Goal: Task Accomplishment & Management: Use online tool/utility

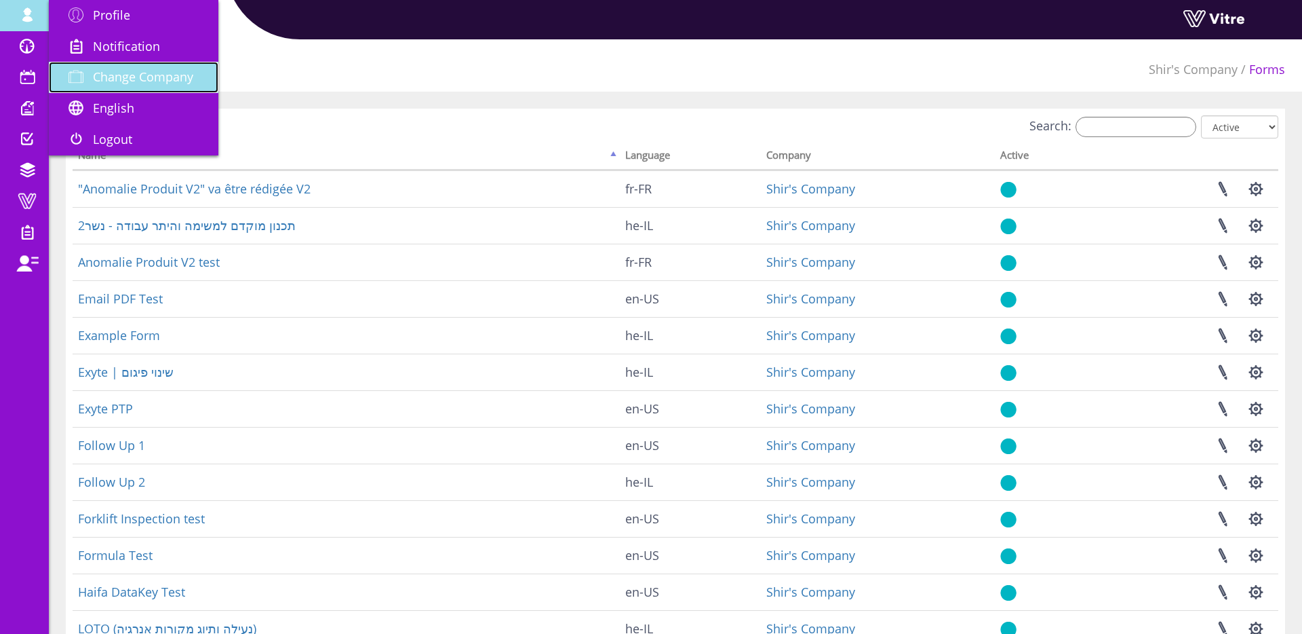
click at [124, 85] on link "Change Company" at bounding box center [134, 77] width 170 height 31
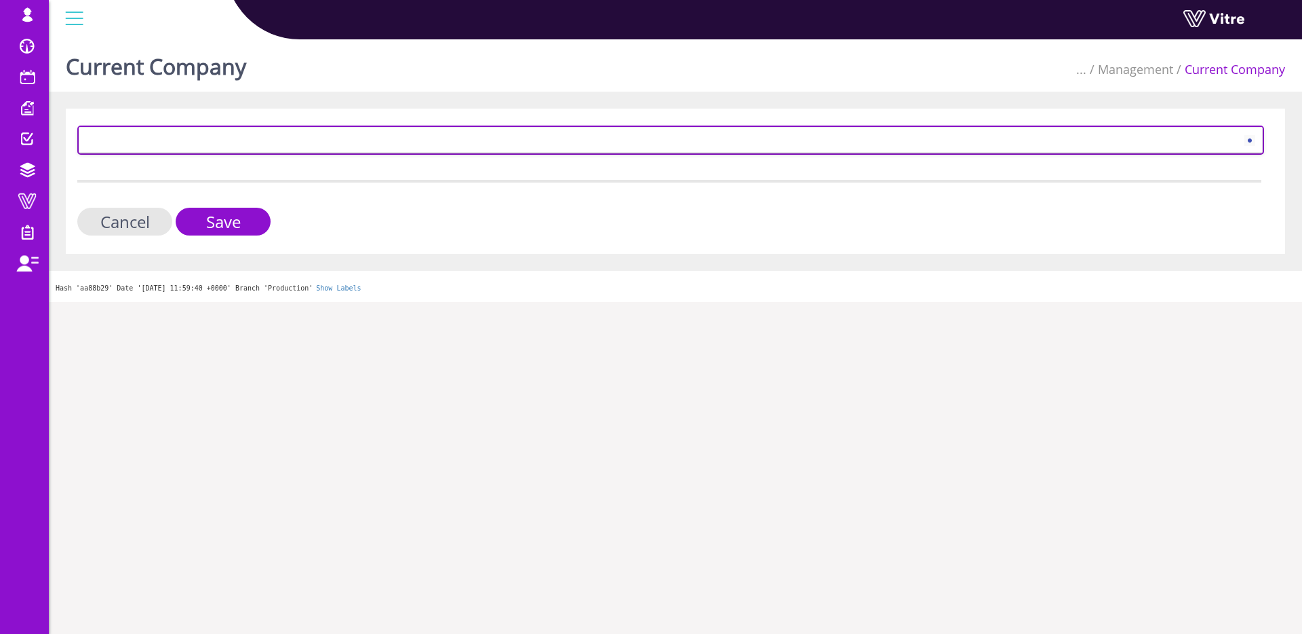
click at [269, 134] on span at bounding box center [658, 140] width 1159 height 24
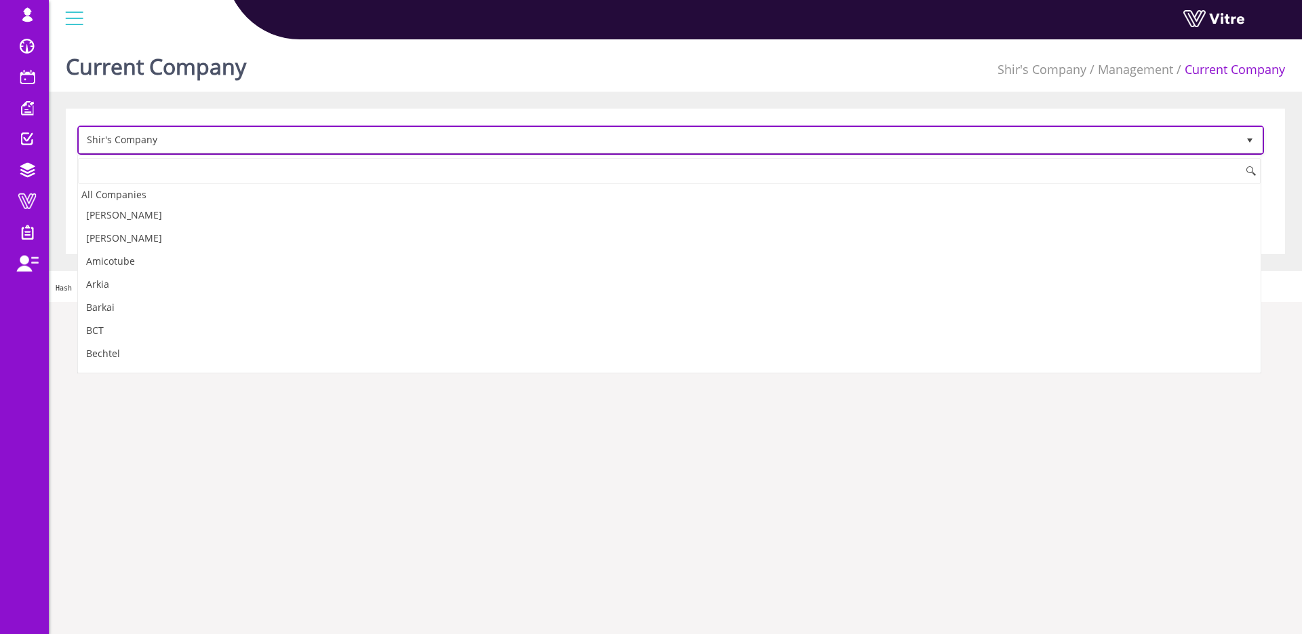
scroll to position [1540, 0]
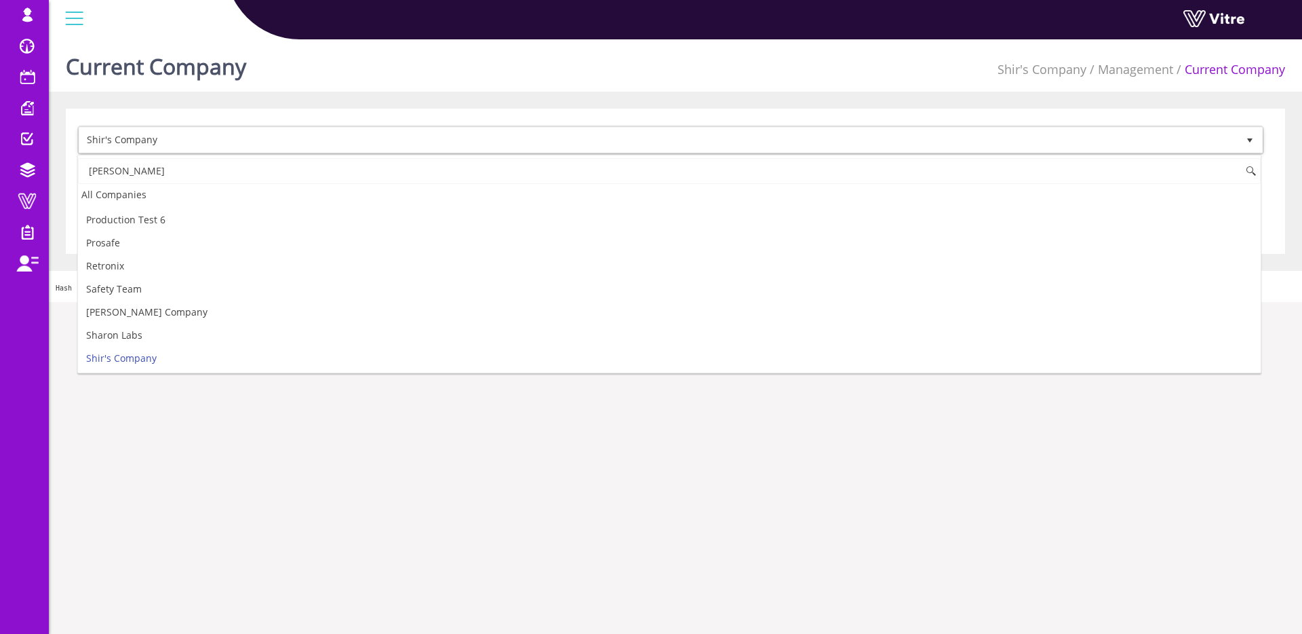
type input "י"
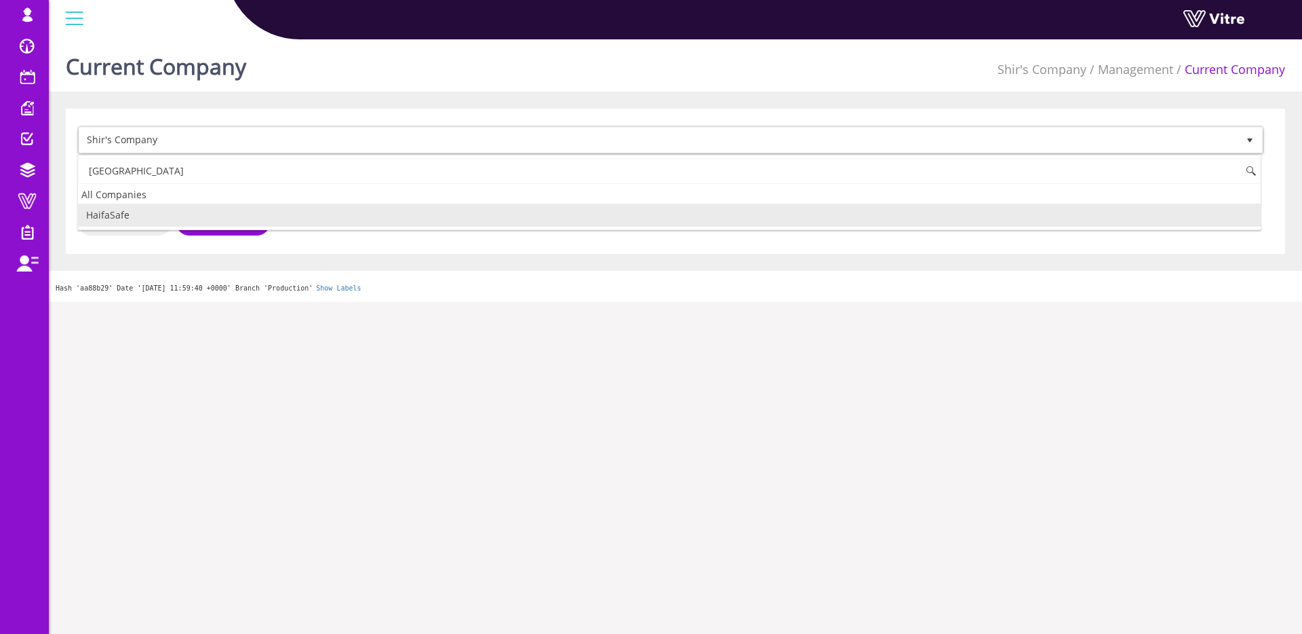
click at [125, 218] on li "HaifaSafe" at bounding box center [669, 214] width 1183 height 23
type input "haifa"
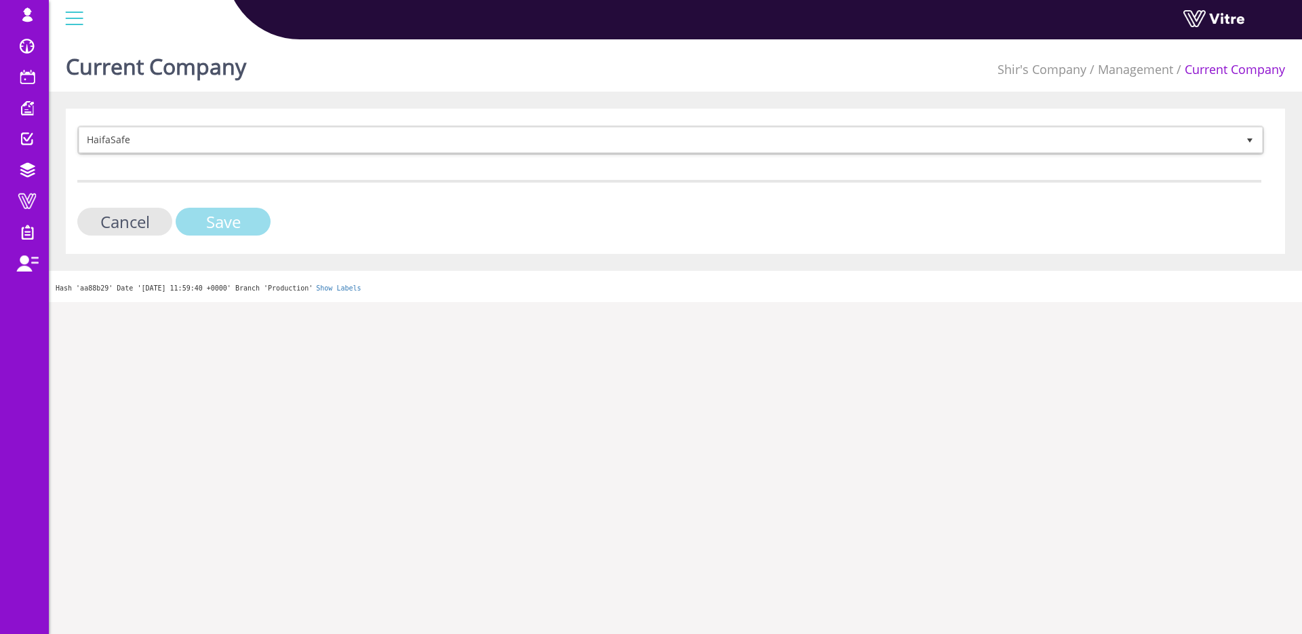
click at [245, 214] on input "Save" at bounding box center [223, 222] width 95 height 28
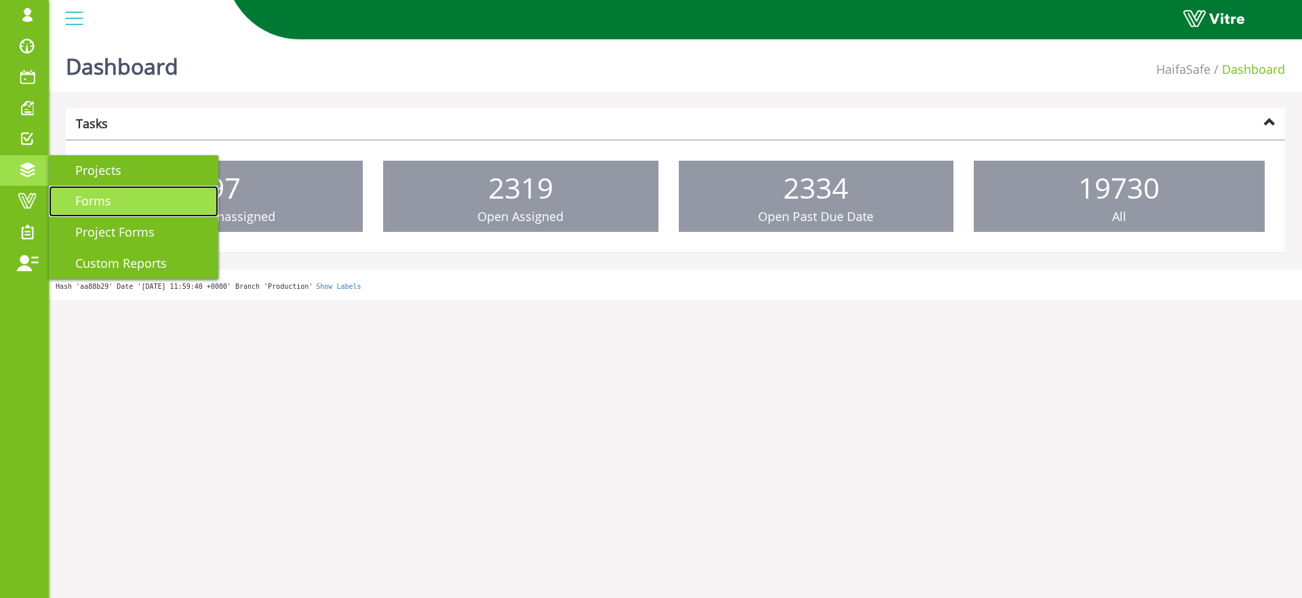
click at [86, 195] on span "Forms" at bounding box center [85, 201] width 52 height 16
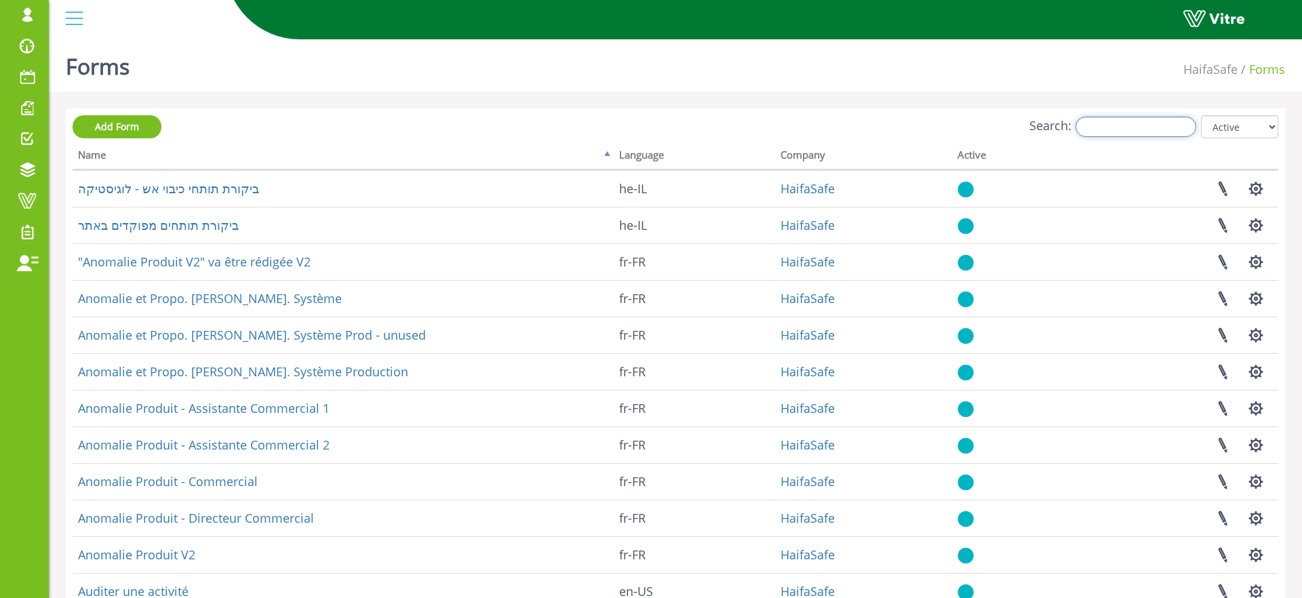
click at [1110, 122] on input "Search:" at bounding box center [1136, 127] width 121 height 20
click at [1116, 127] on input "Search:" at bounding box center [1136, 127] width 121 height 20
click at [1142, 125] on input "Search:" at bounding box center [1136, 127] width 121 height 20
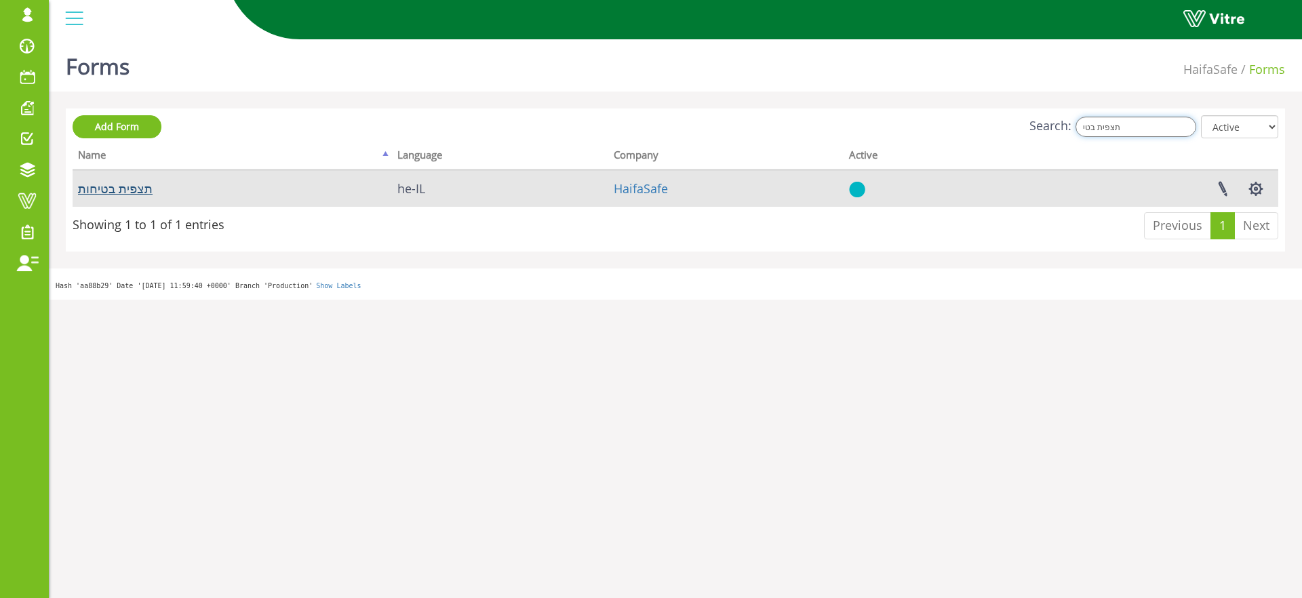
type input "תצפית בטי"
click at [128, 187] on link "תצפית בטיחות" at bounding box center [115, 188] width 75 height 16
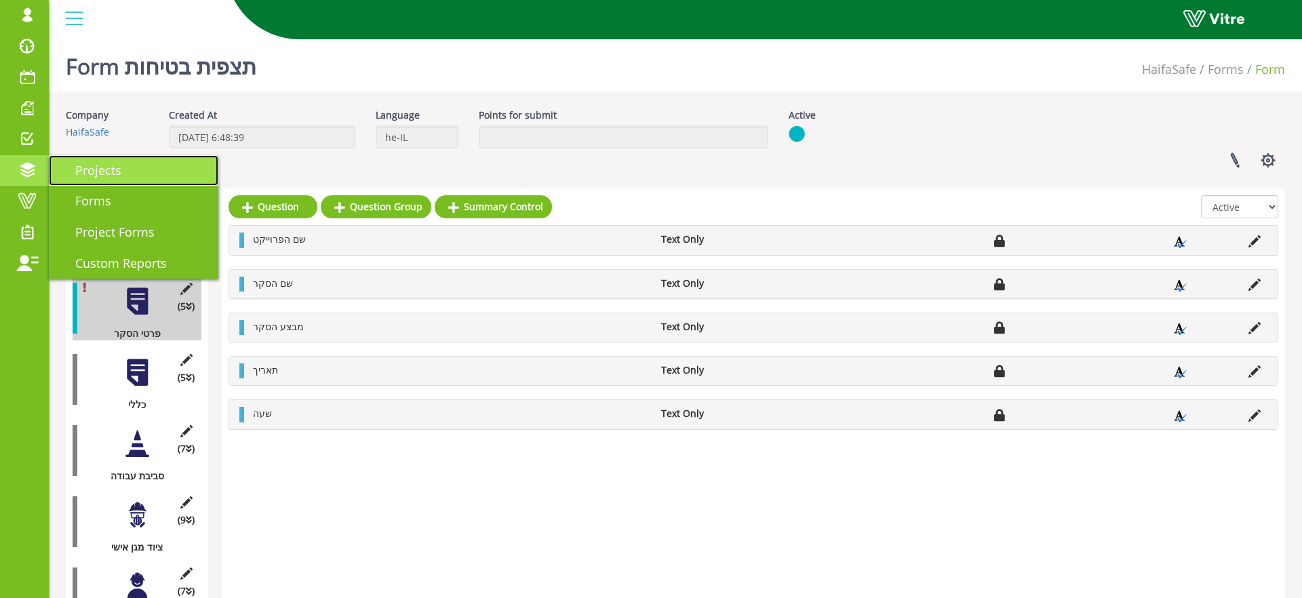
click at [128, 168] on link "Projects" at bounding box center [134, 170] width 170 height 31
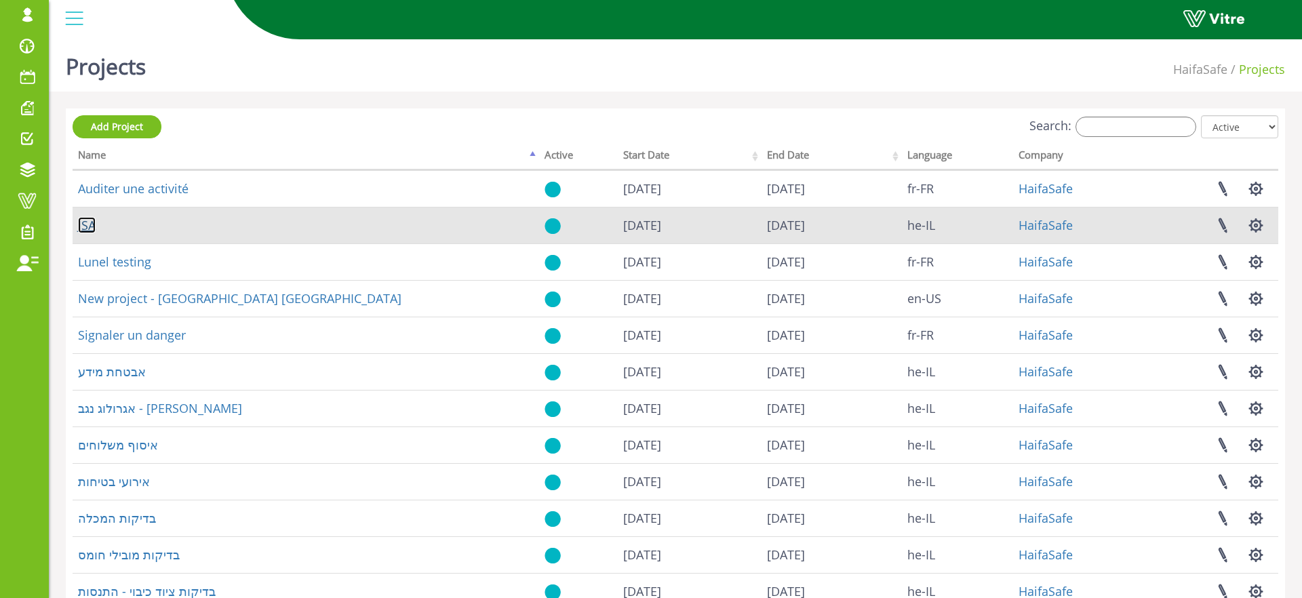
click at [88, 225] on link "JSA" at bounding box center [87, 225] width 18 height 16
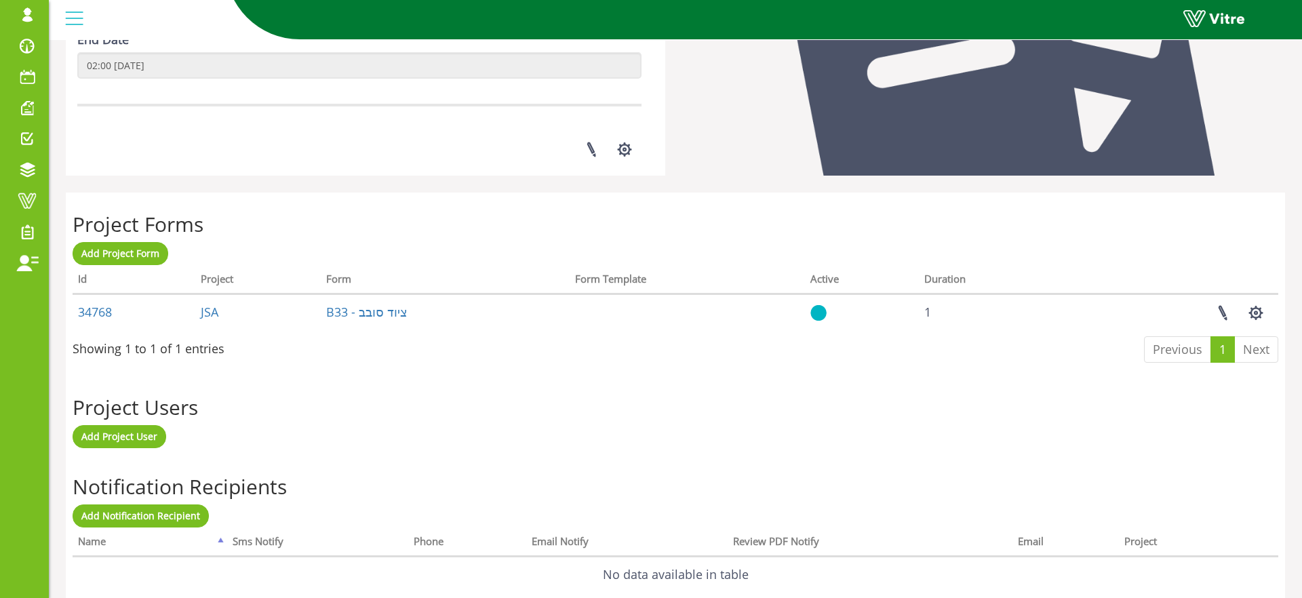
scroll to position [393, 0]
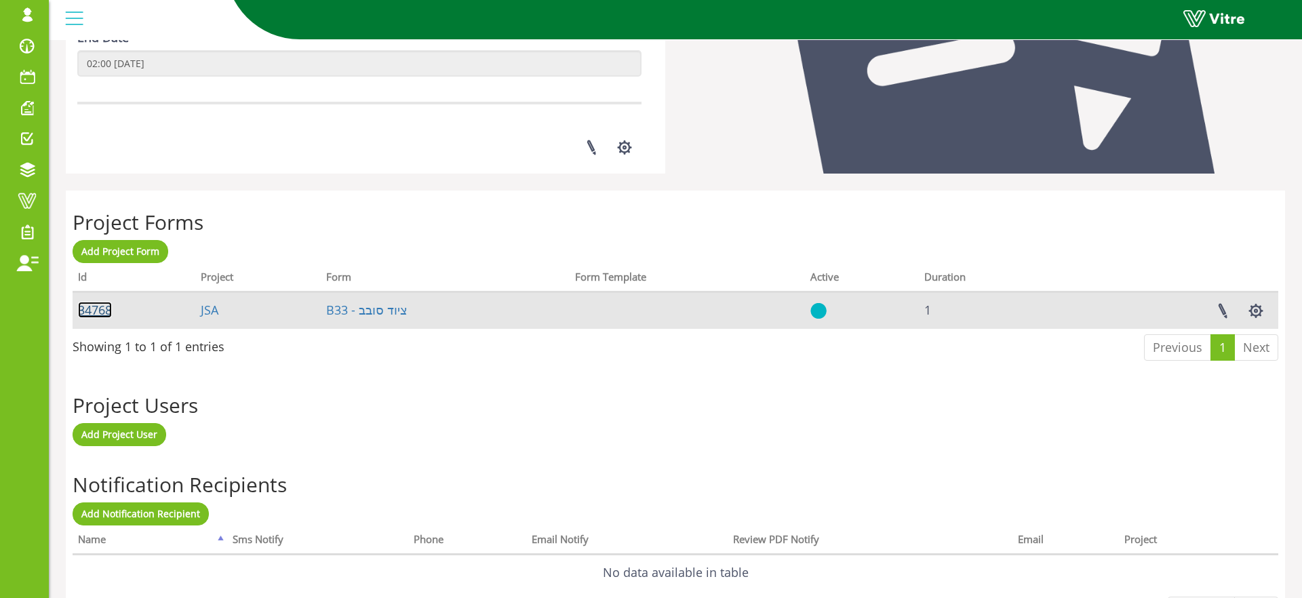
click at [92, 313] on link "34768" at bounding box center [95, 310] width 34 height 16
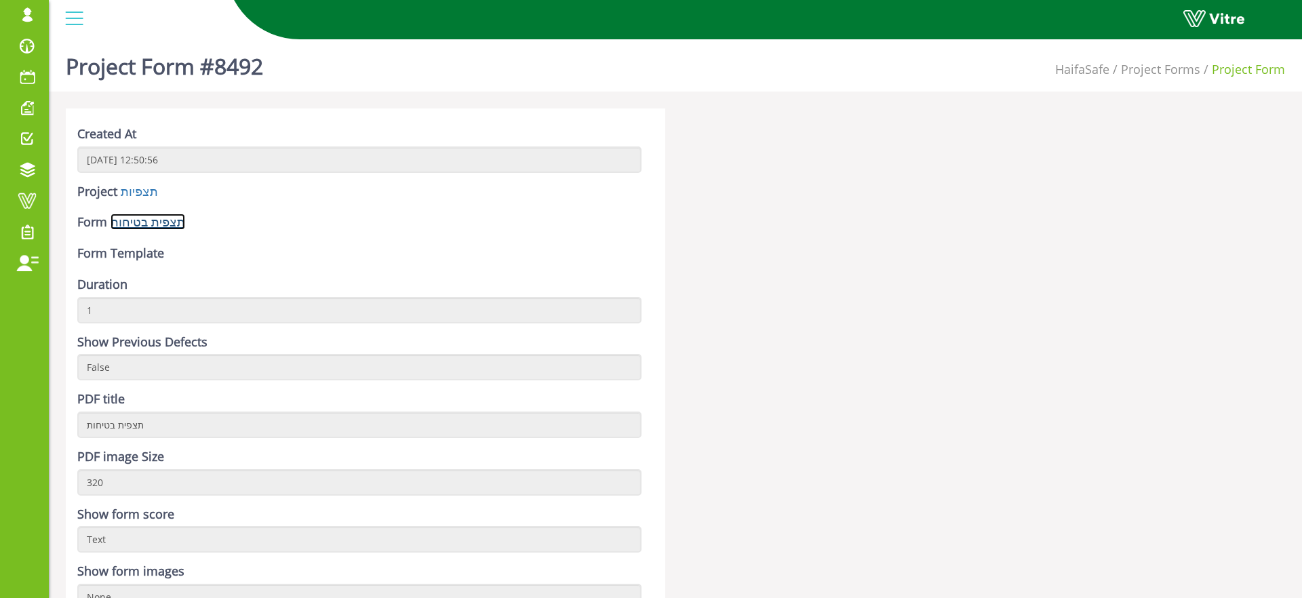
click at [166, 223] on link "תצפית בטיחות" at bounding box center [148, 222] width 75 height 16
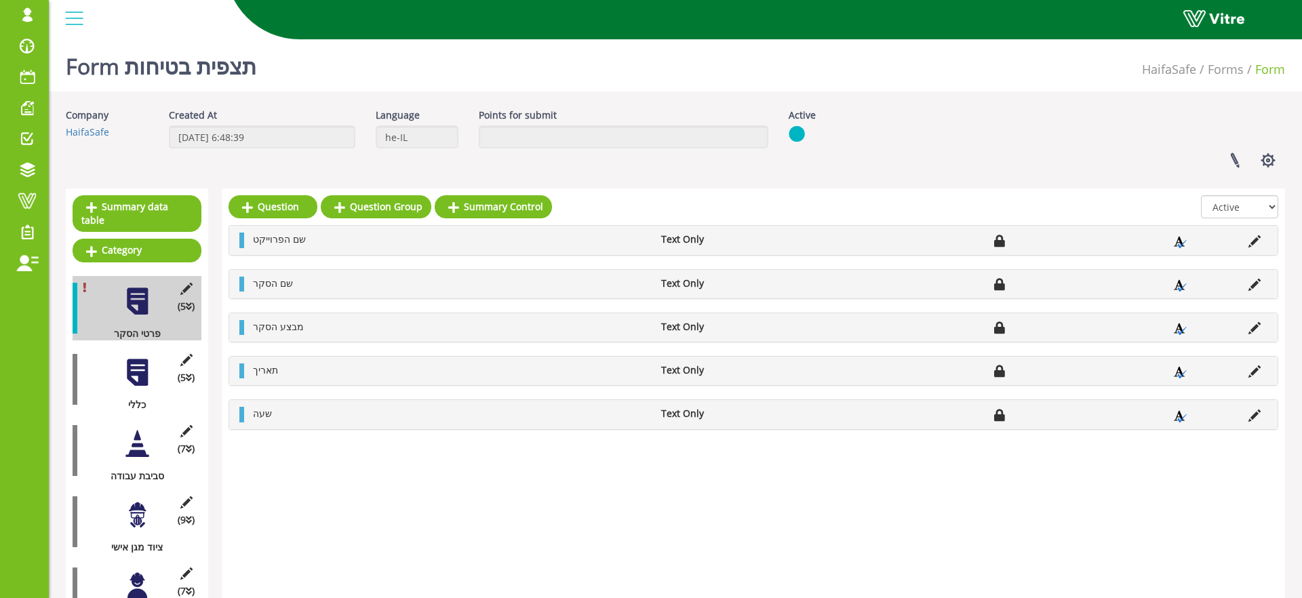
click at [144, 370] on div at bounding box center [137, 372] width 31 height 31
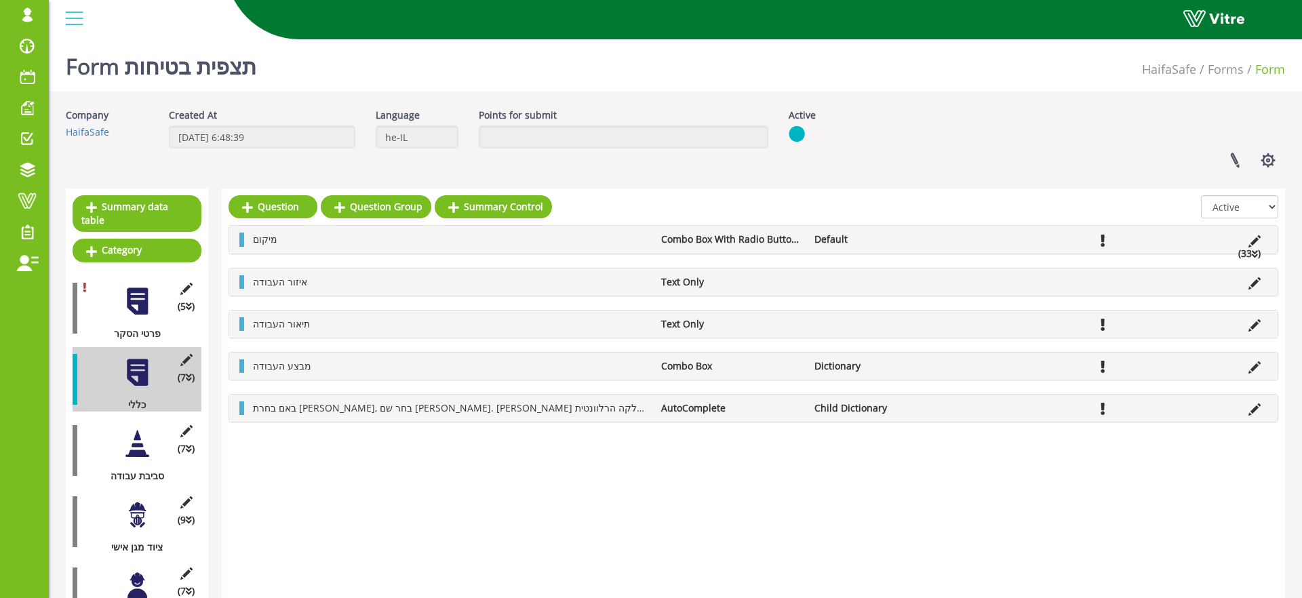
click at [121, 450] on div "(7 ) סביבת עבודה" at bounding box center [137, 450] width 129 height 64
click at [132, 448] on div at bounding box center [137, 444] width 31 height 31
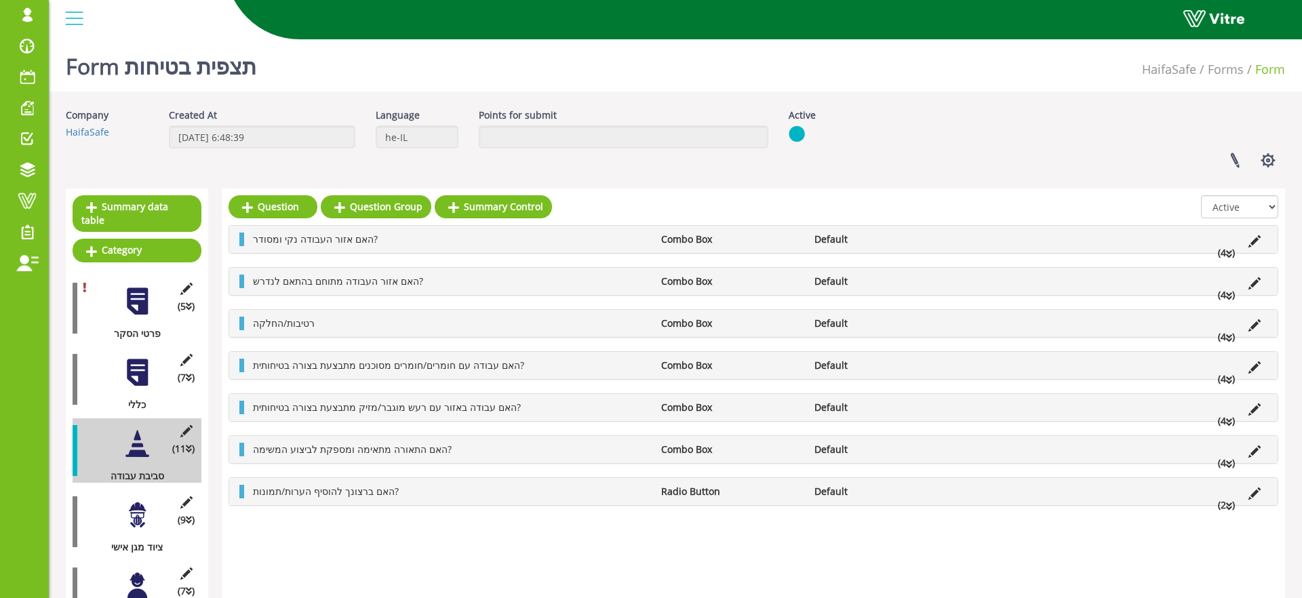
click at [690, 234] on li "Combo Box" at bounding box center [731, 240] width 153 height 14
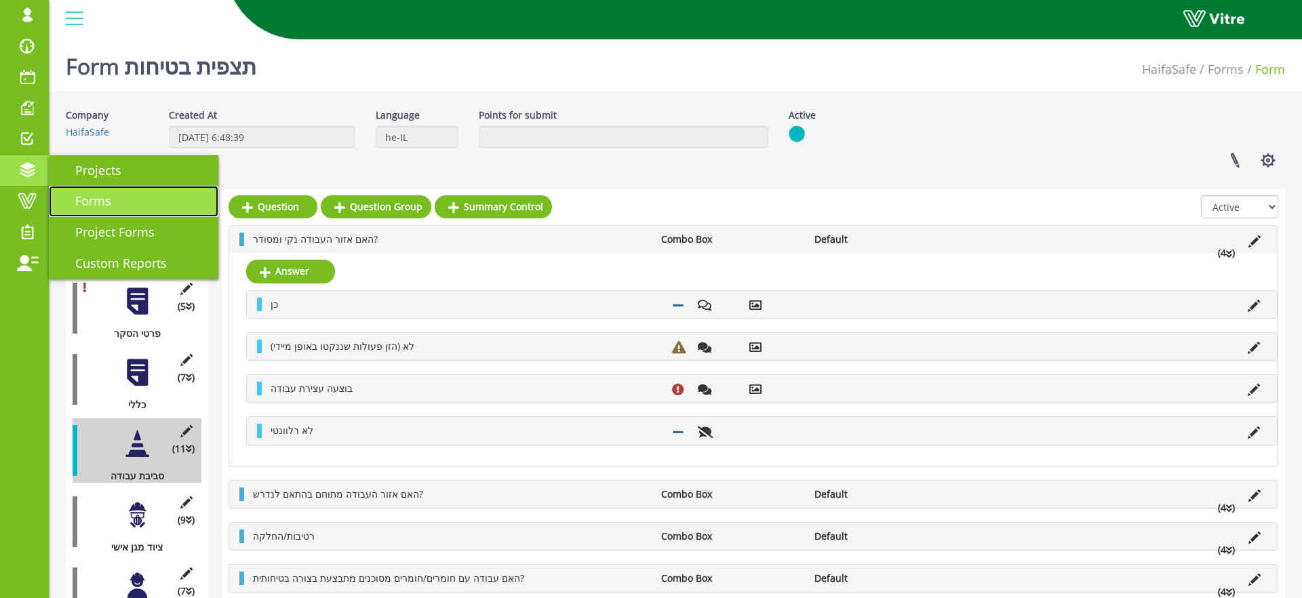
click at [89, 195] on span "Forms" at bounding box center [85, 201] width 52 height 16
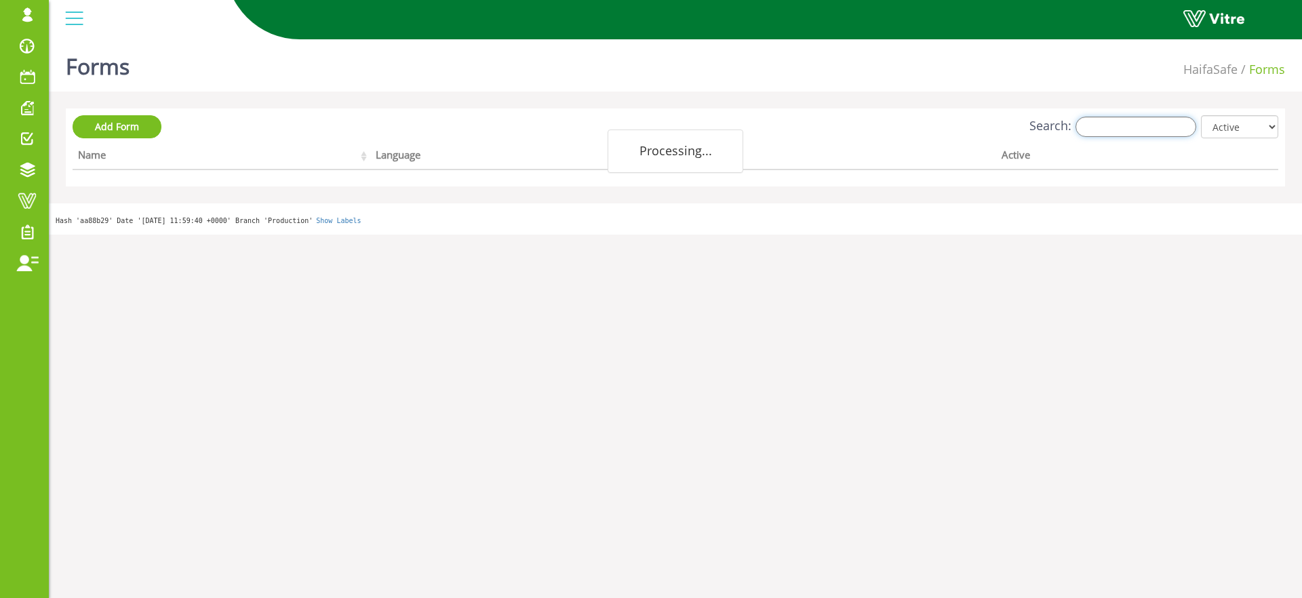
click at [1135, 128] on input "Search:" at bounding box center [1136, 127] width 121 height 20
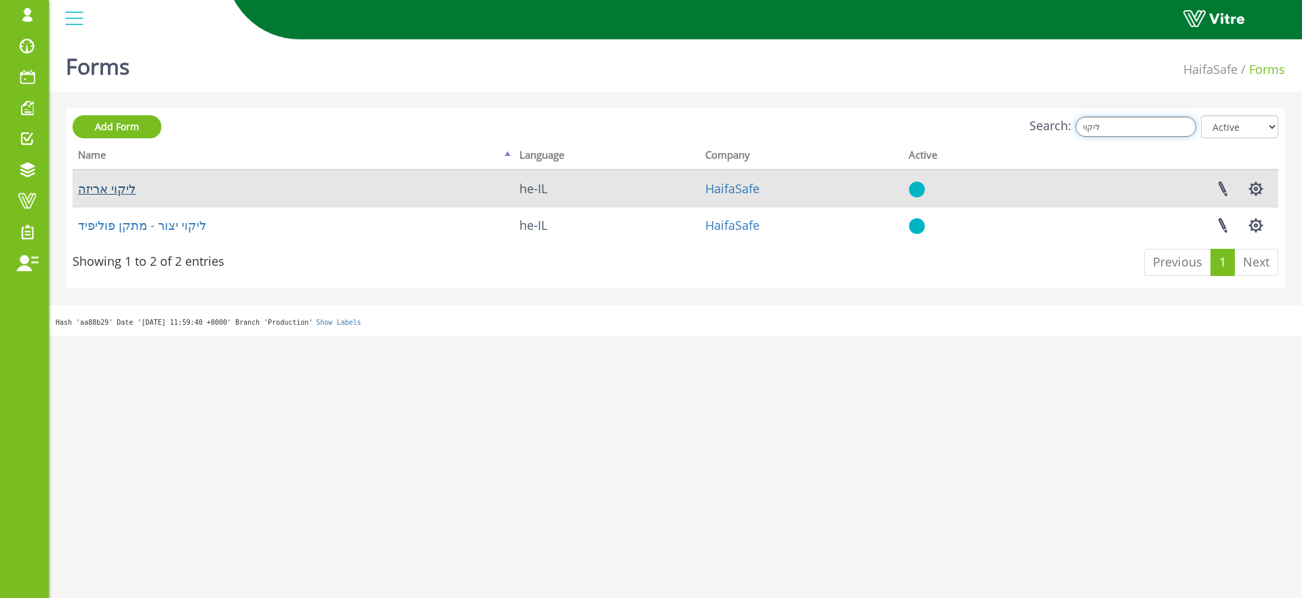
type input "ליקוי"
click at [123, 190] on link "ליקוי אריזה" at bounding box center [107, 188] width 58 height 16
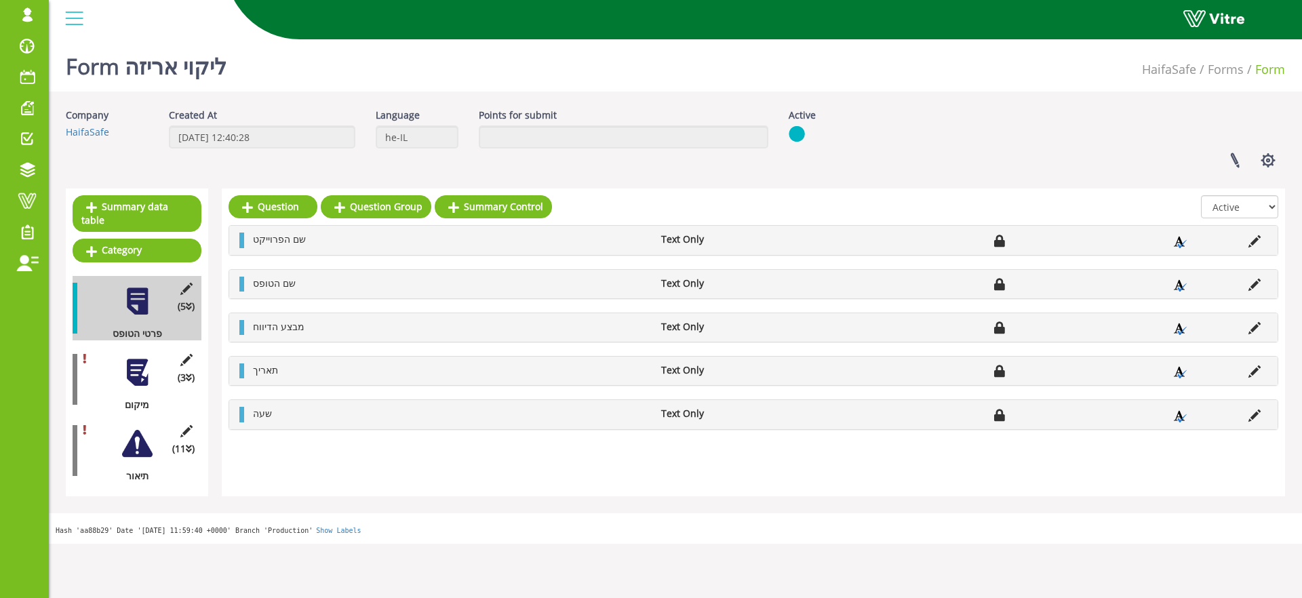
click at [135, 389] on div "(3 ) מיקום" at bounding box center [137, 379] width 129 height 64
click at [134, 370] on div at bounding box center [137, 372] width 31 height 31
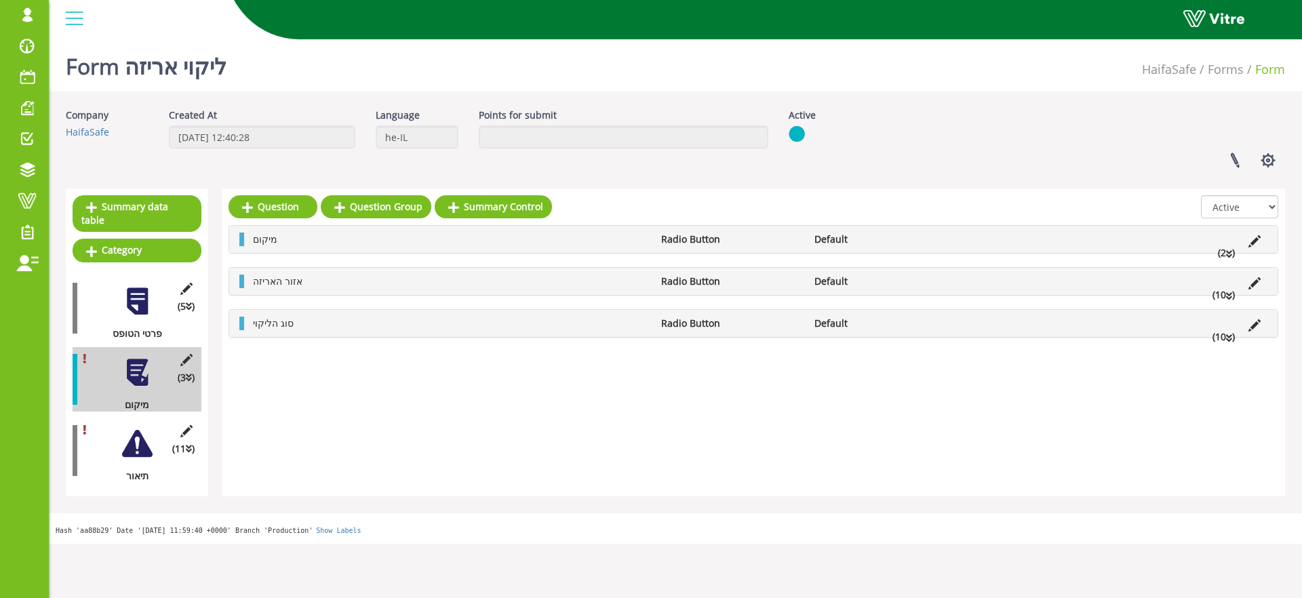
click at [245, 279] on div "אזור האריזה Radio Button Default (10 )" at bounding box center [753, 281] width 1049 height 27
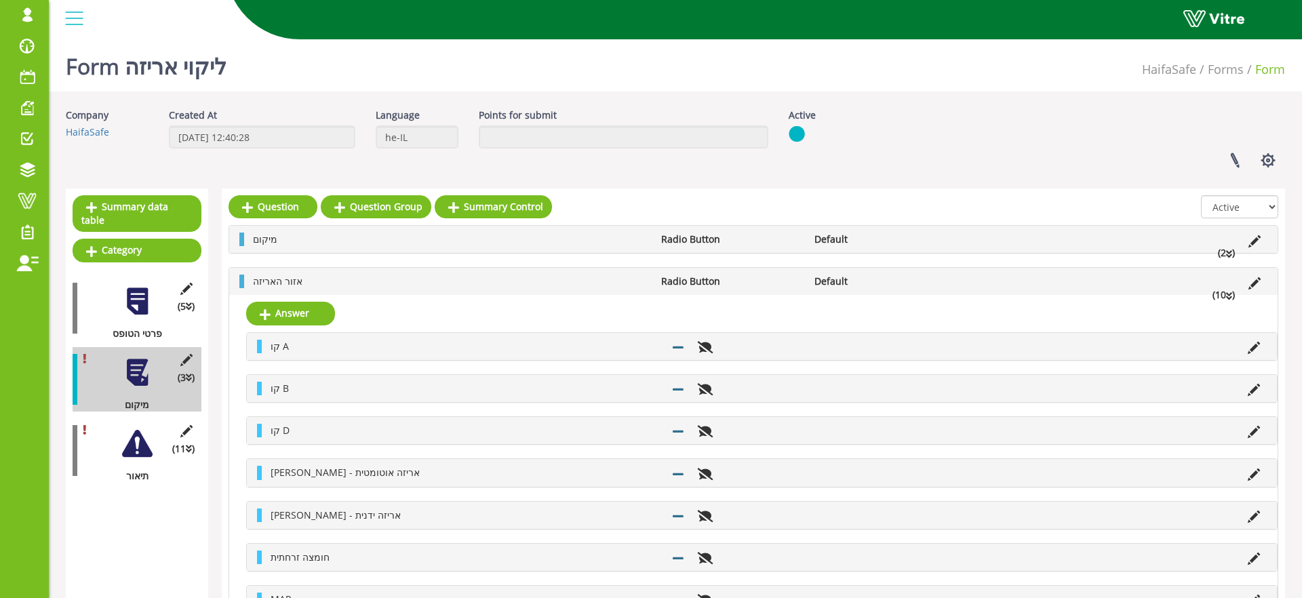
click at [246, 279] on li "אזור האריזה" at bounding box center [450, 282] width 408 height 14
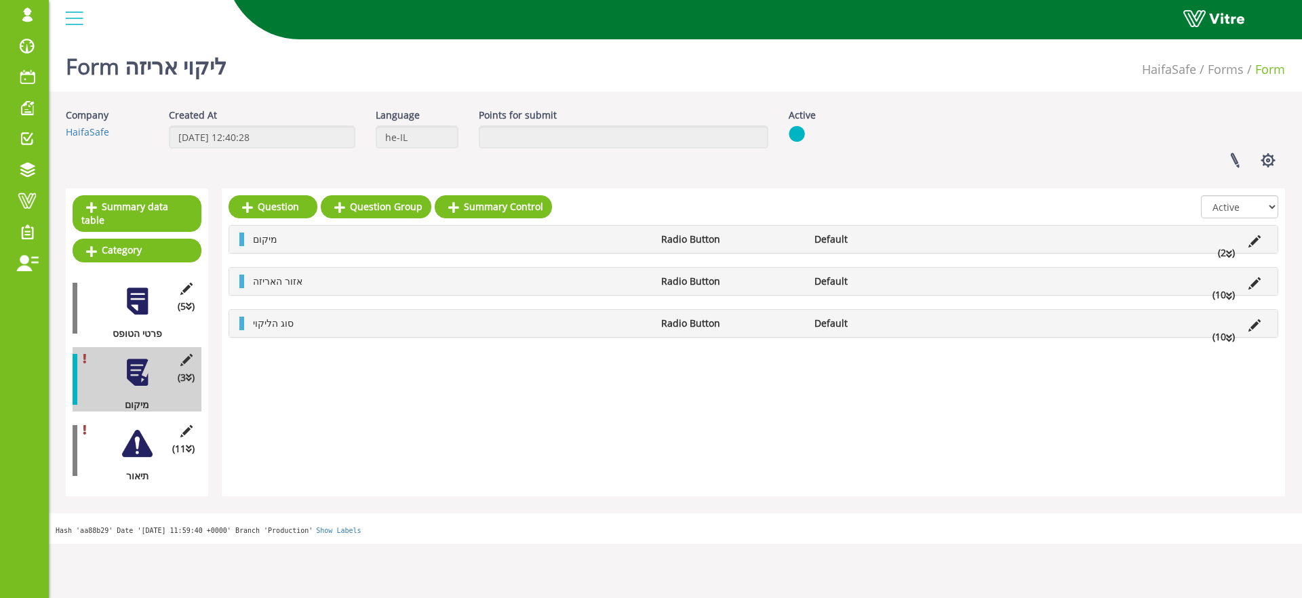
click at [283, 292] on div "אזור האריזה Radio Button Default (10 )" at bounding box center [753, 281] width 1049 height 27
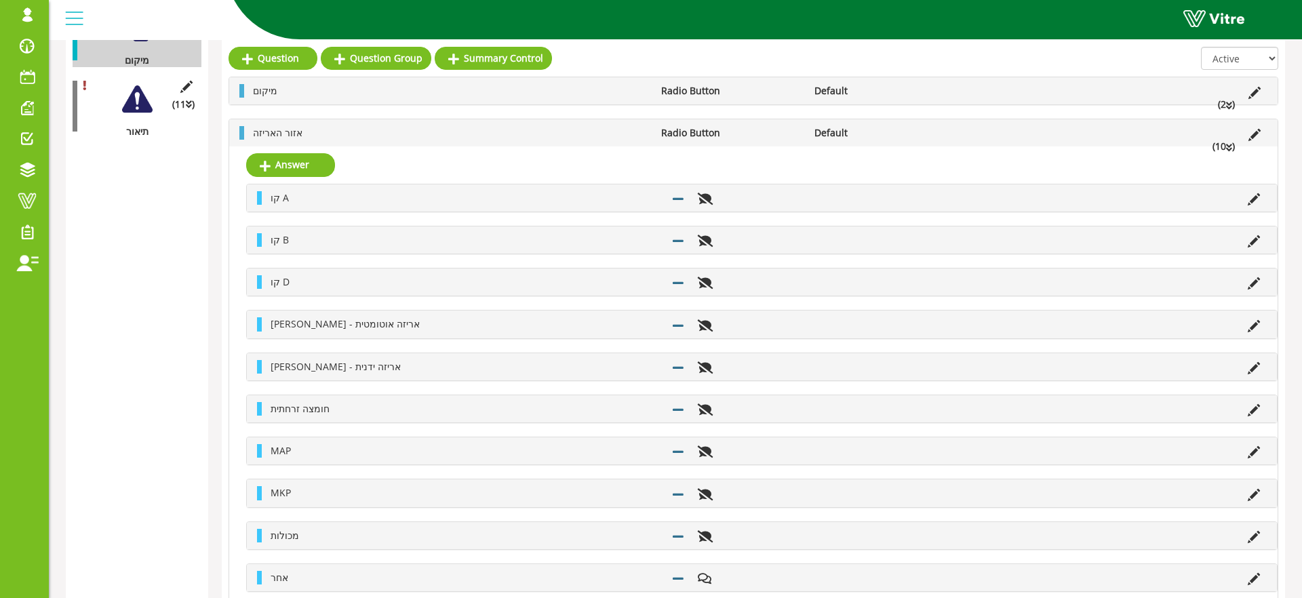
scroll to position [344, 0]
click at [321, 94] on li "מיקום" at bounding box center [450, 92] width 408 height 14
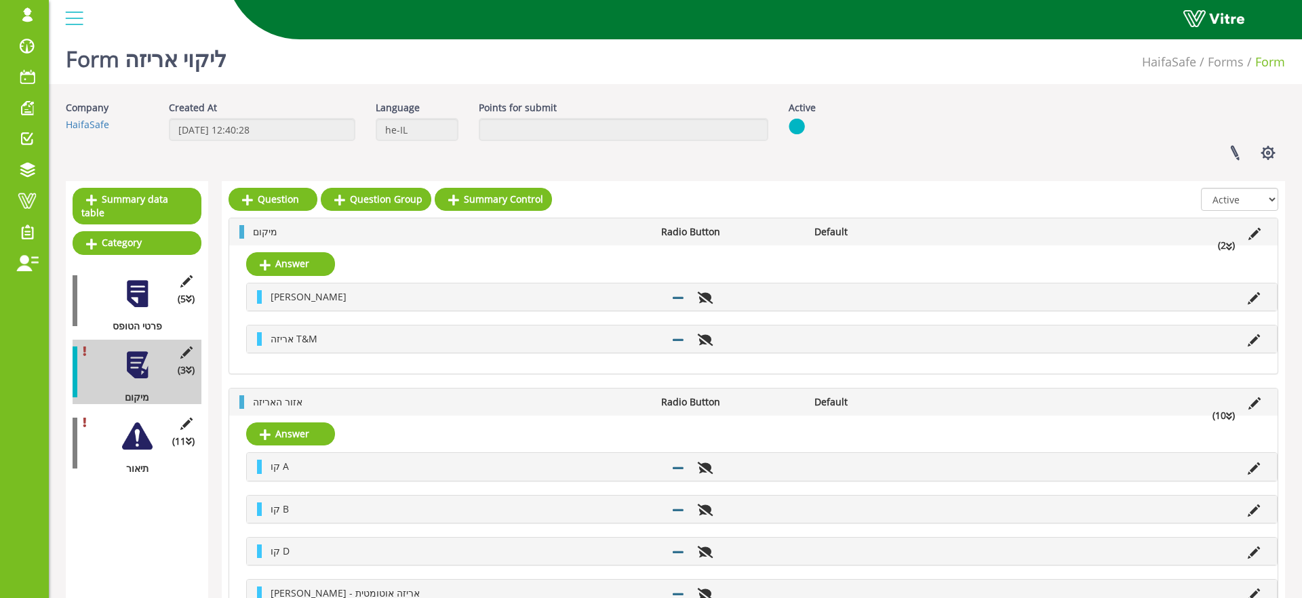
scroll to position [12, 0]
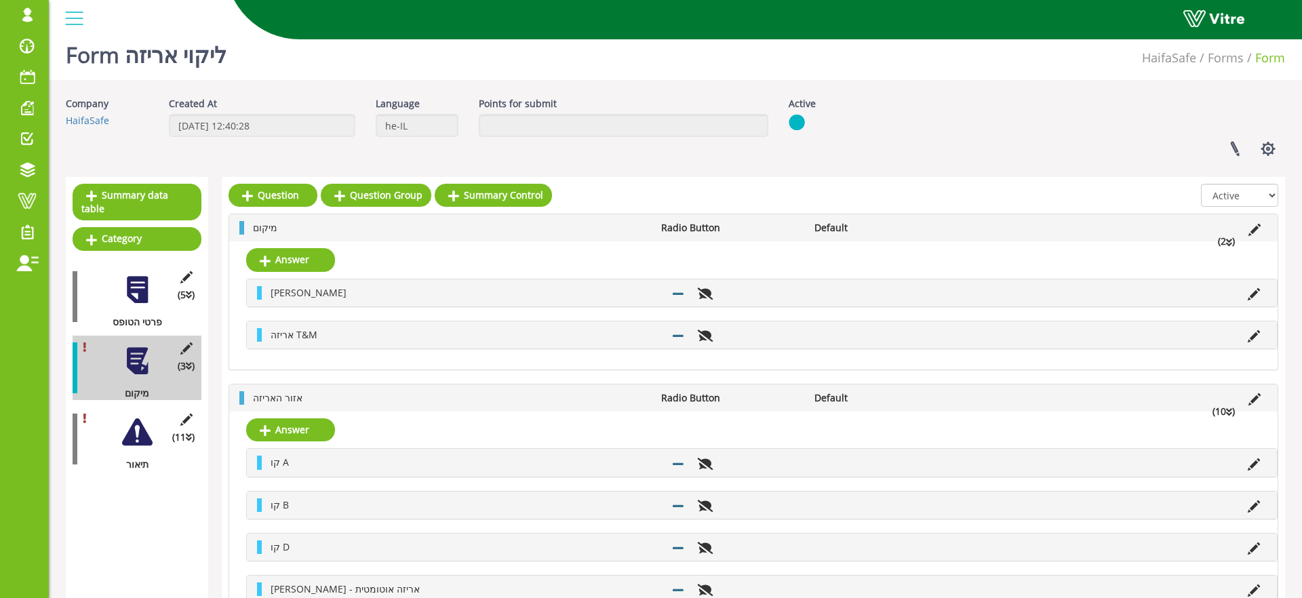
click at [338, 395] on li "אזור האריזה" at bounding box center [450, 398] width 408 height 14
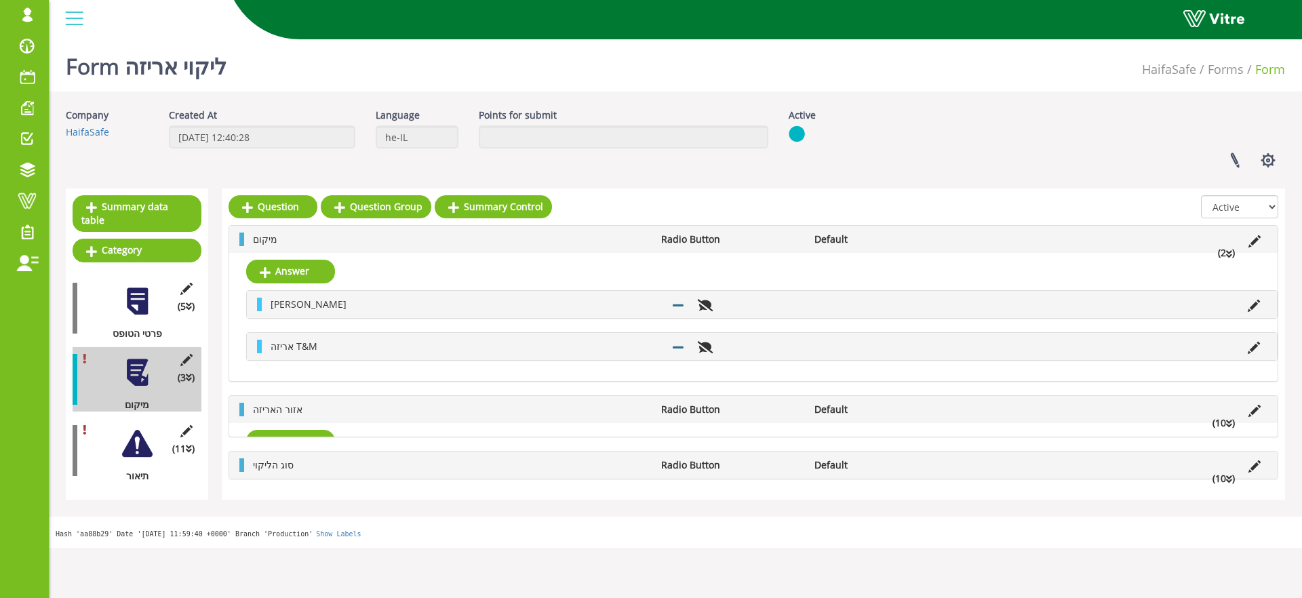
scroll to position [0, 0]
click at [351, 235] on li "מיקום" at bounding box center [450, 240] width 408 height 14
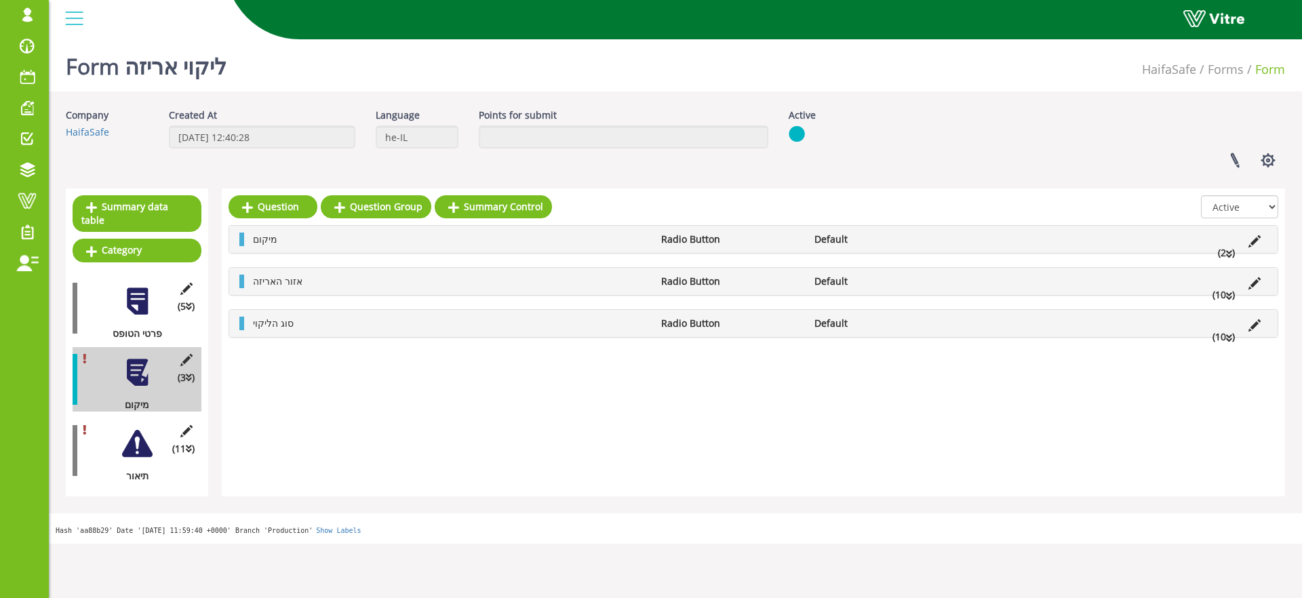
click at [309, 246] on div "מיקום Radio Button Default (2 )" at bounding box center [753, 239] width 1049 height 27
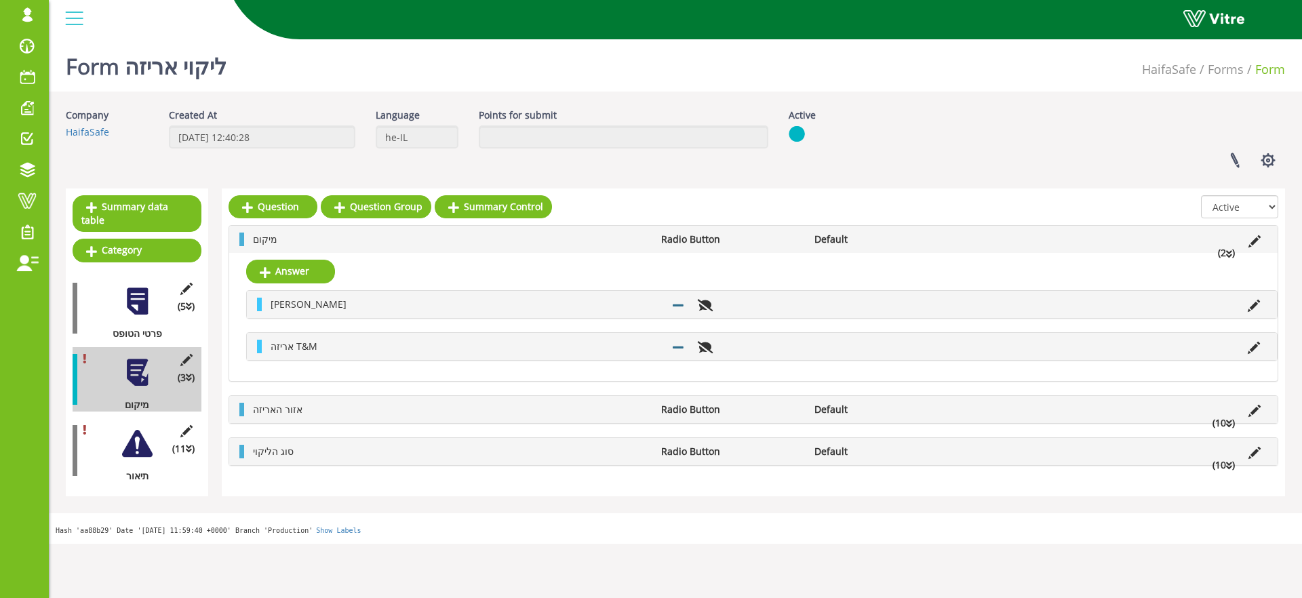
click at [310, 452] on li "סוג הליקוי" at bounding box center [450, 452] width 408 height 14
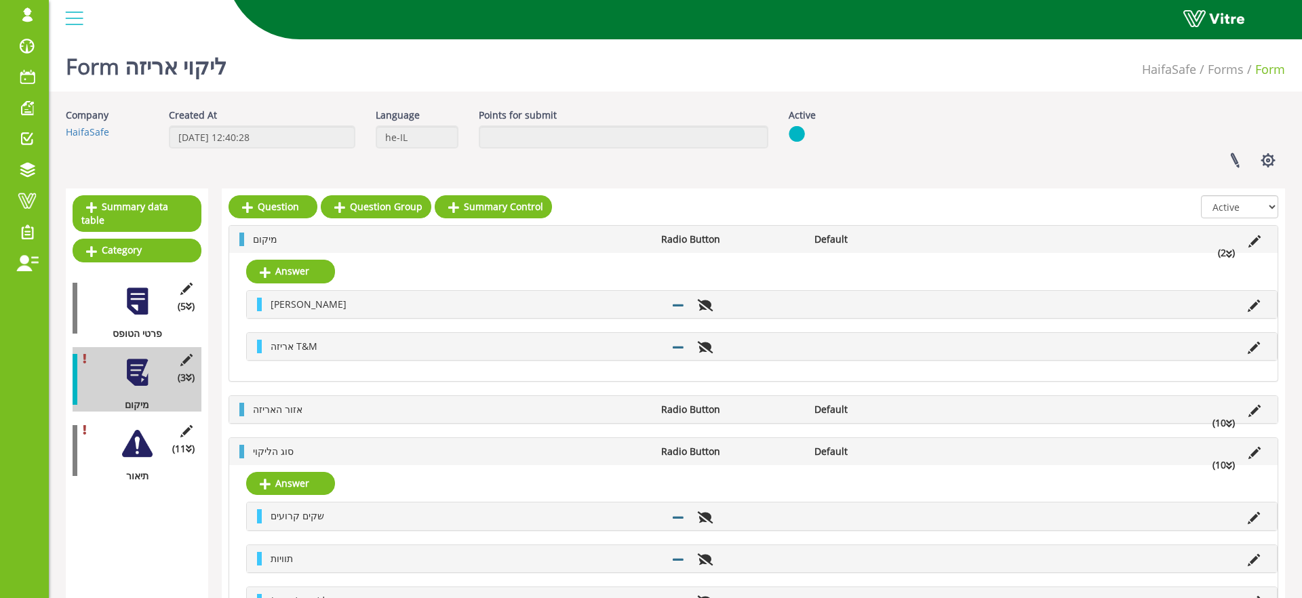
click at [309, 453] on li "סוג הליקוי" at bounding box center [450, 452] width 408 height 14
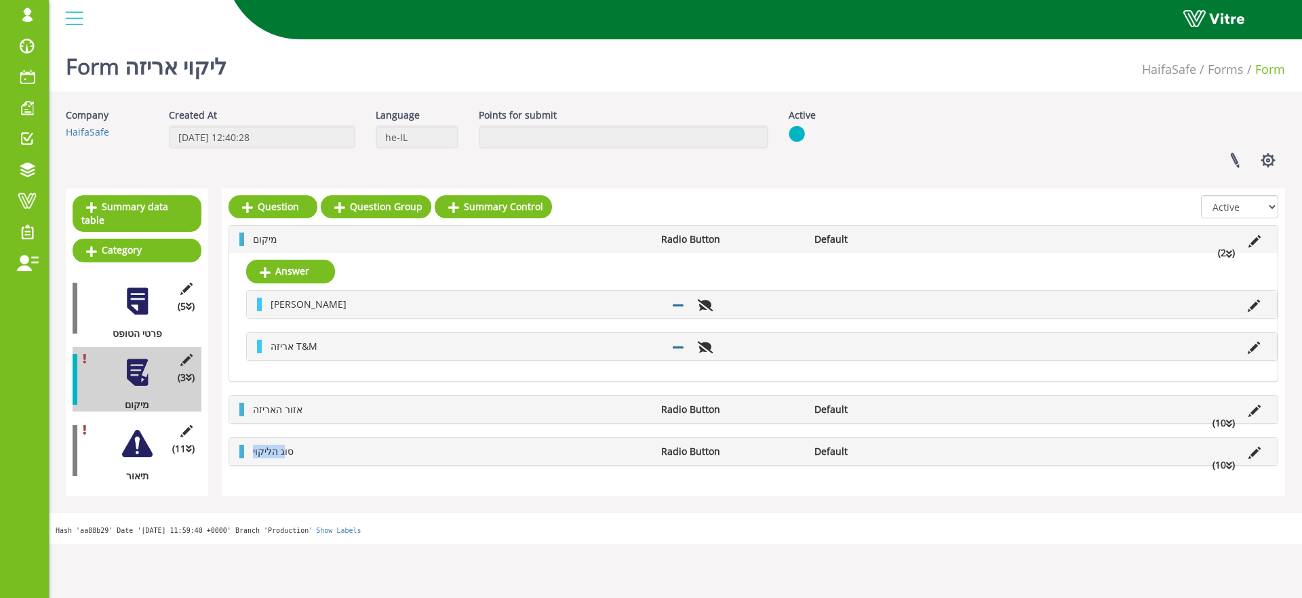
click at [288, 446] on li "סוג הליקוי" at bounding box center [450, 452] width 408 height 14
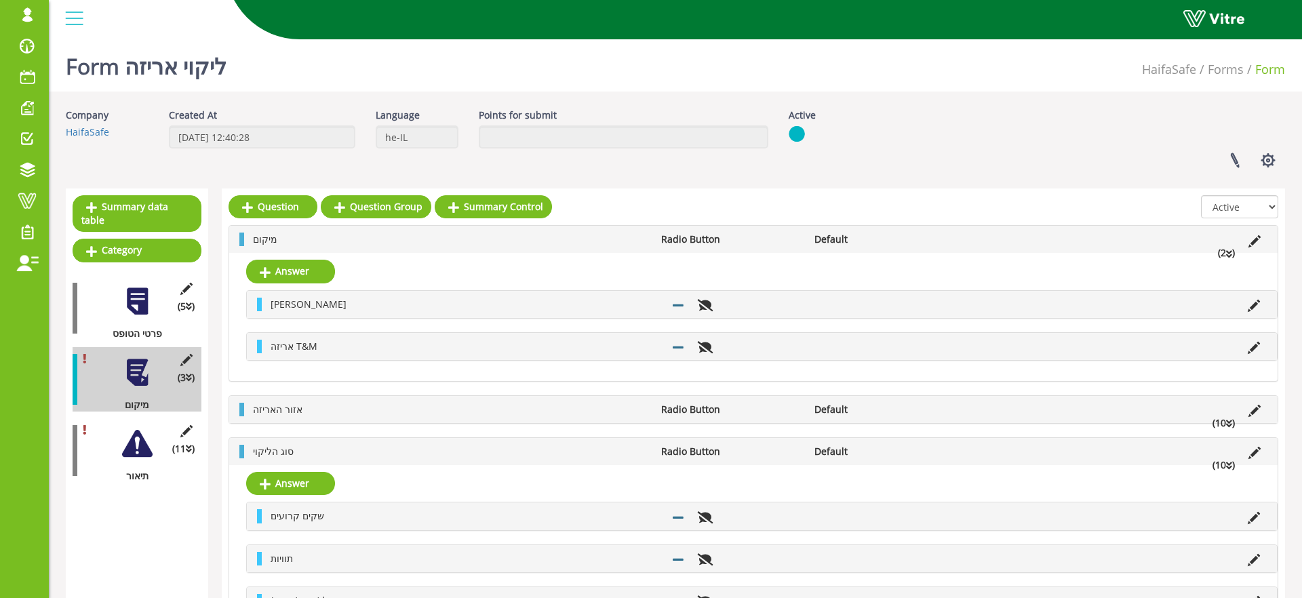
click at [137, 452] on div at bounding box center [137, 444] width 31 height 31
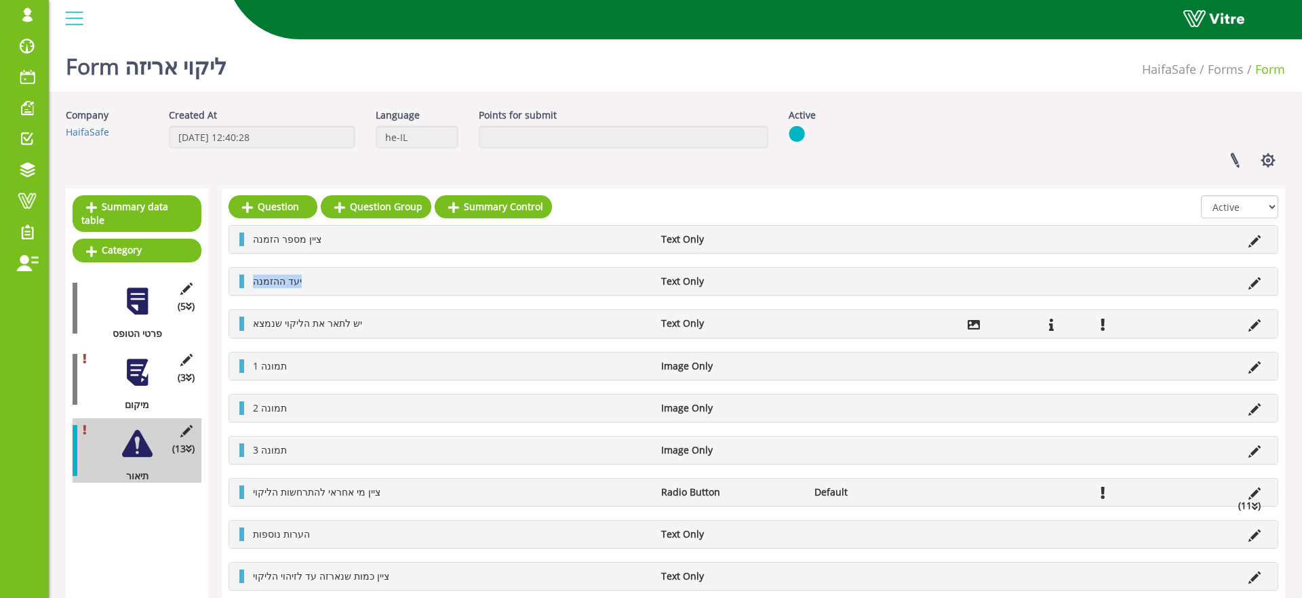
drag, startPoint x: 304, startPoint y: 279, endPoint x: 250, endPoint y: 280, distance: 53.6
click at [250, 280] on li "יעד ההזמנה" at bounding box center [450, 282] width 408 height 14
click at [349, 285] on li "יעד ההזמנה" at bounding box center [450, 282] width 408 height 14
click at [122, 374] on div at bounding box center [137, 372] width 31 height 31
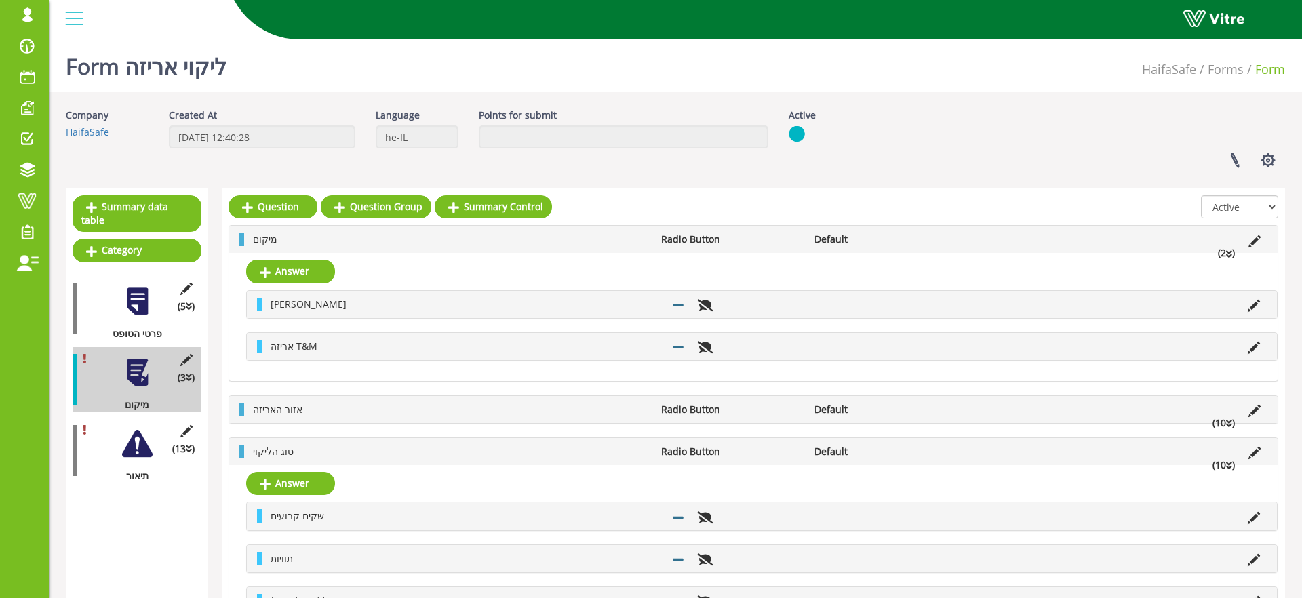
click at [138, 437] on div at bounding box center [137, 444] width 31 height 31
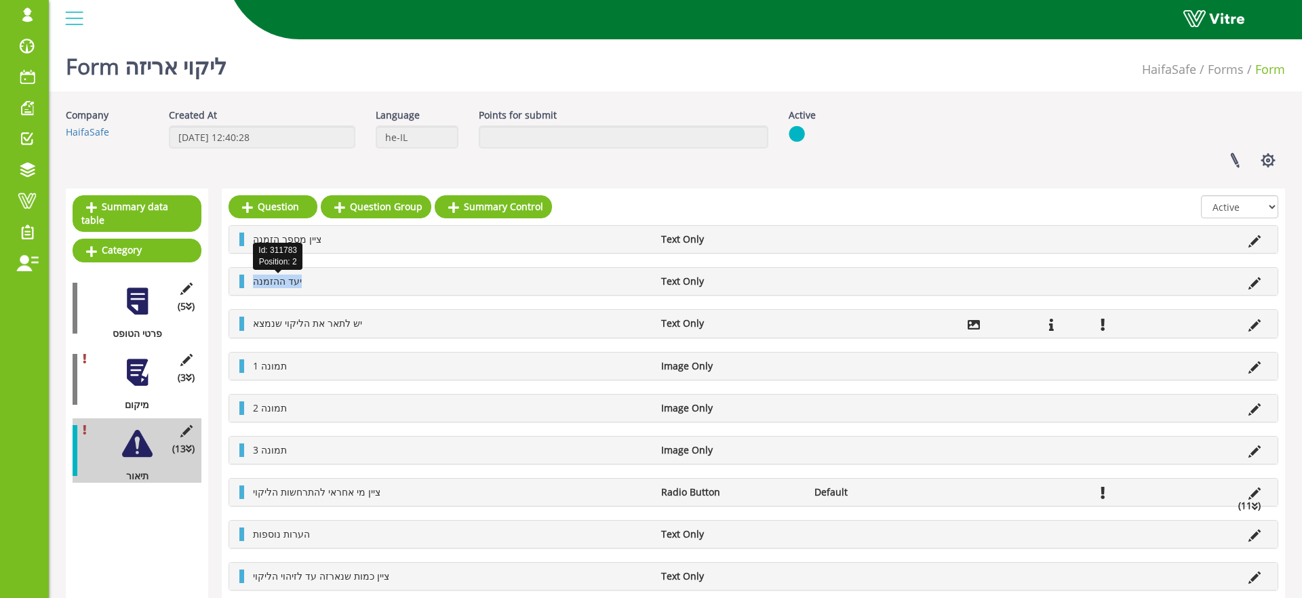
drag, startPoint x: 254, startPoint y: 279, endPoint x: 329, endPoint y: 284, distance: 74.8
click at [328, 284] on li "יעד ההזמנה" at bounding box center [450, 282] width 408 height 14
click at [331, 284] on li "יעד ההזמנה" at bounding box center [450, 282] width 408 height 14
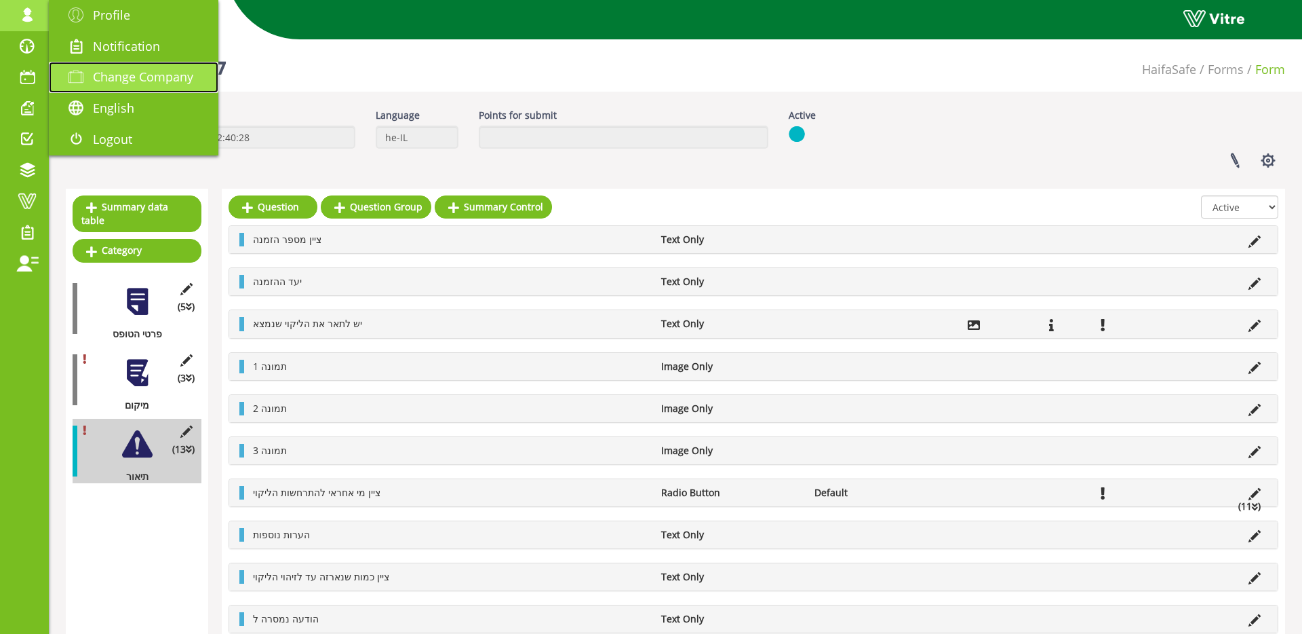
click at [99, 69] on link "Change Company" at bounding box center [134, 77] width 170 height 31
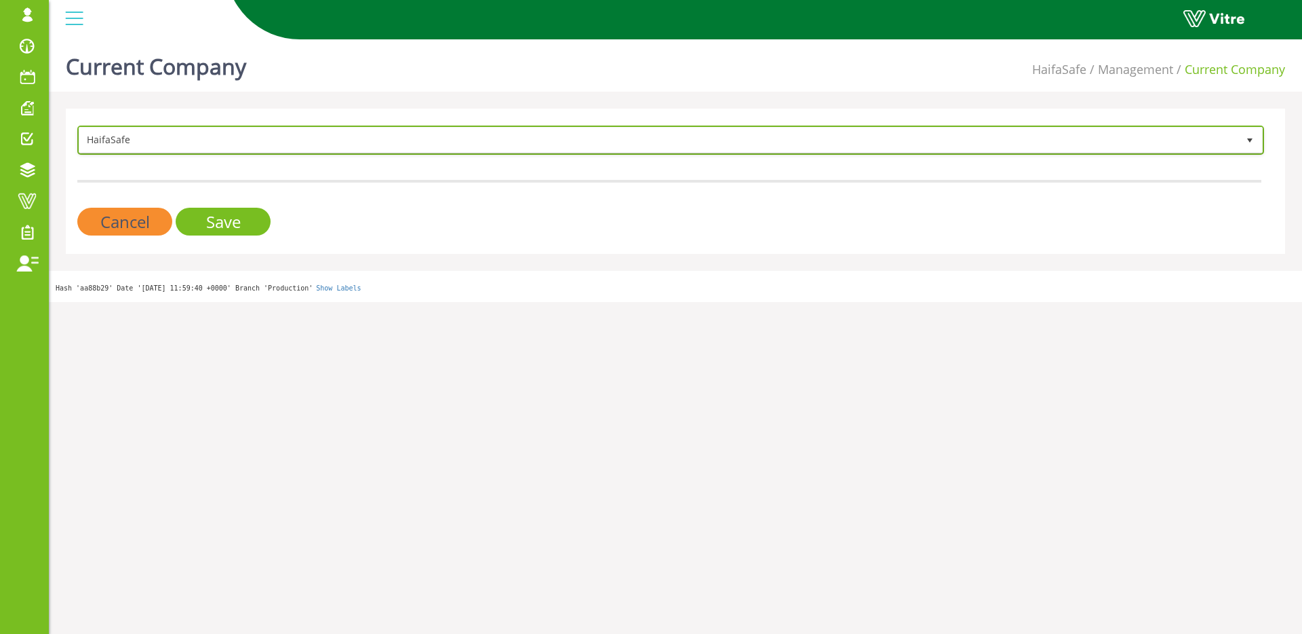
click at [225, 139] on span "HaifaSafe" at bounding box center [658, 140] width 1159 height 24
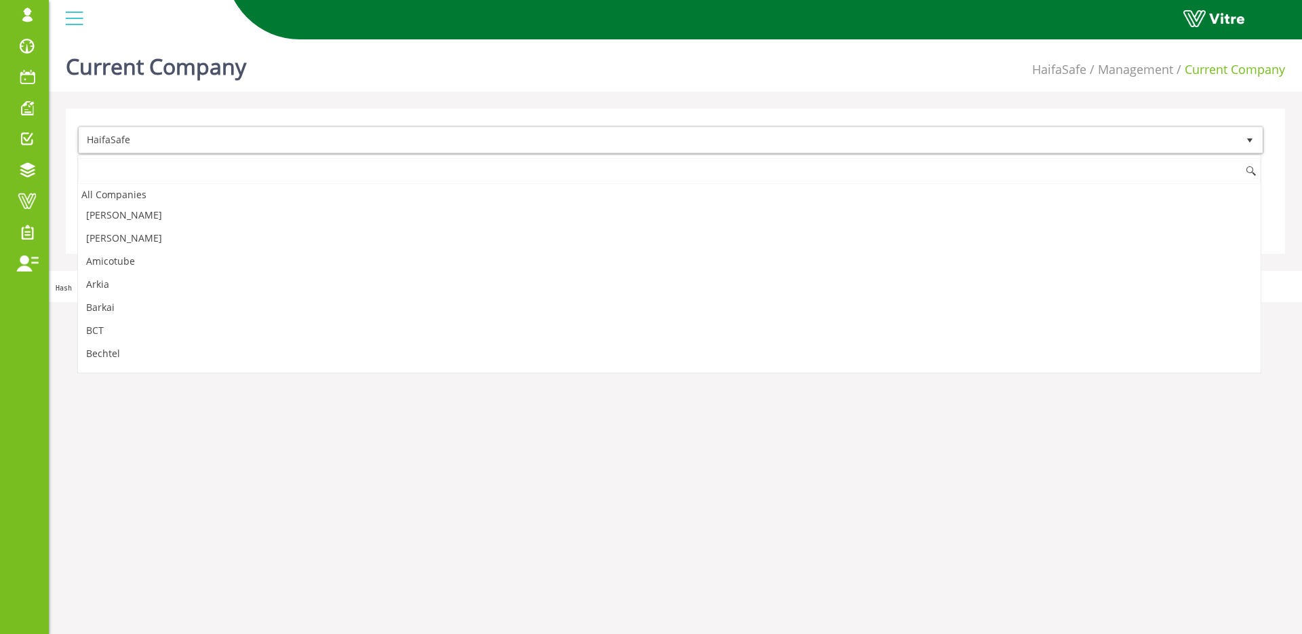
scroll to position [480, 0]
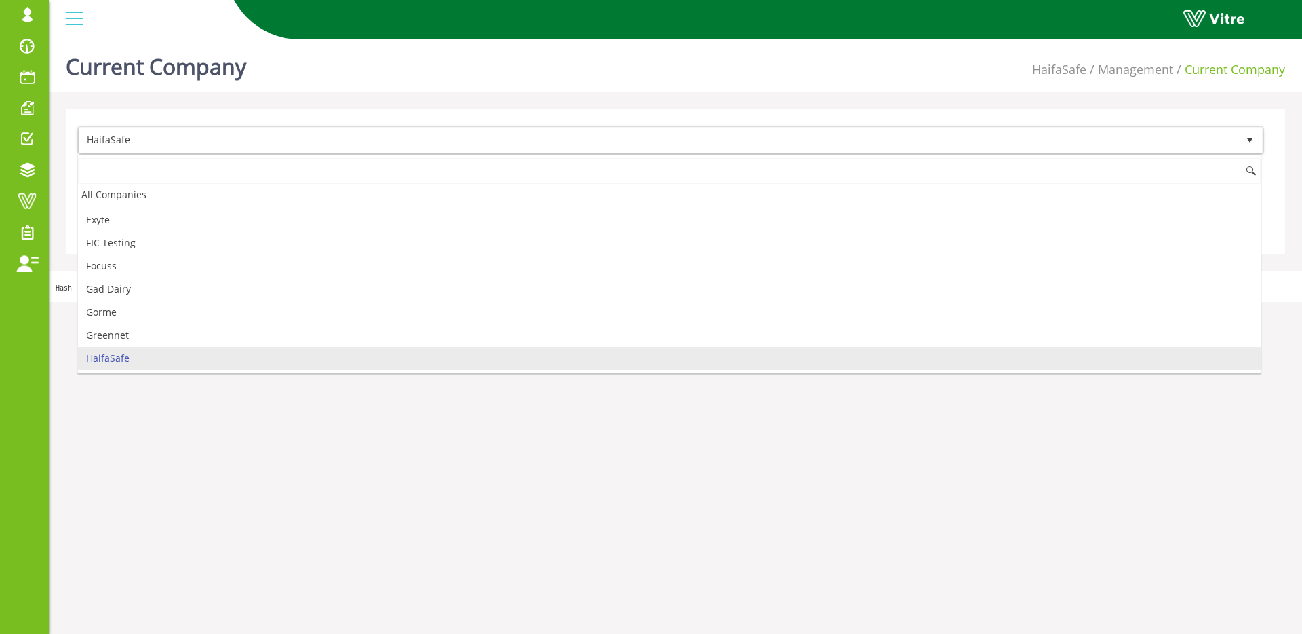
type input "ד"
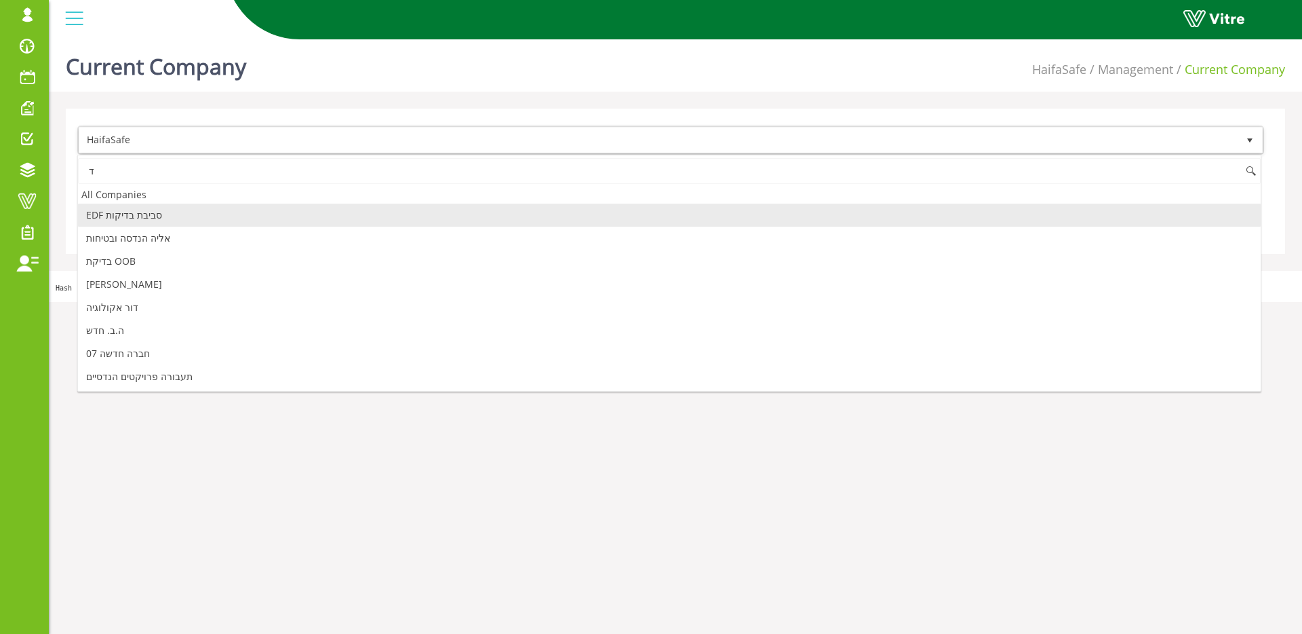
scroll to position [0, 0]
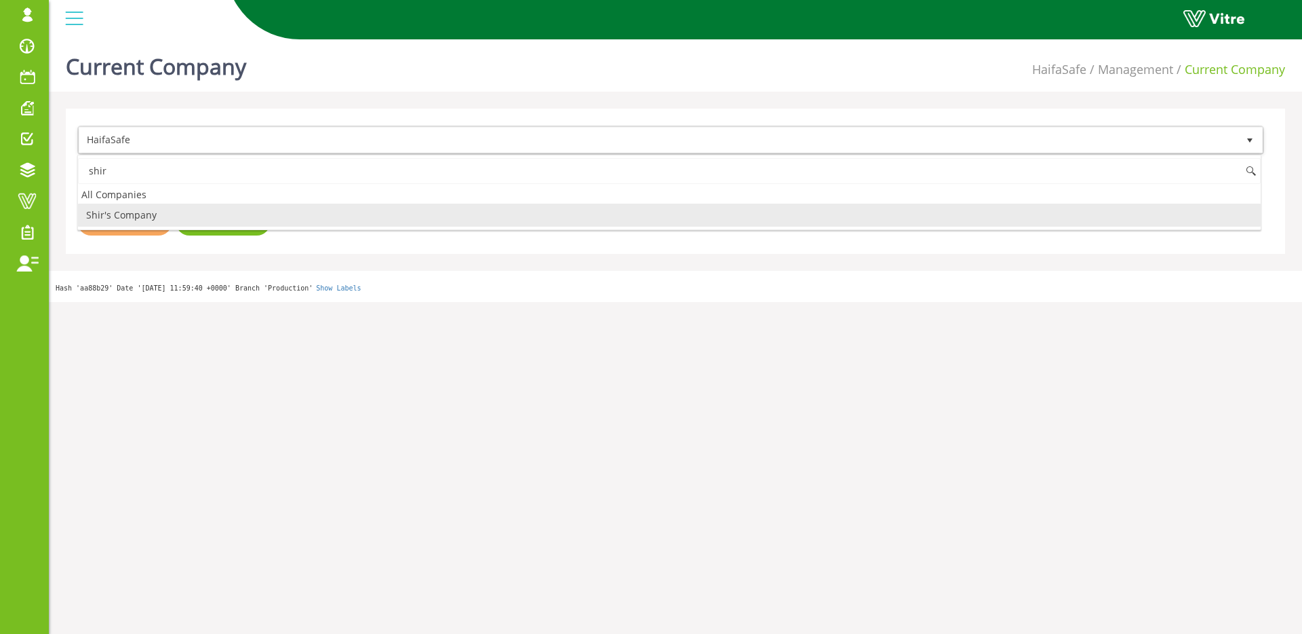
drag, startPoint x: 147, startPoint y: 212, endPoint x: 160, endPoint y: 212, distance: 13.6
click at [147, 212] on li "Shir's Company" at bounding box center [669, 214] width 1183 height 23
type input "shir"
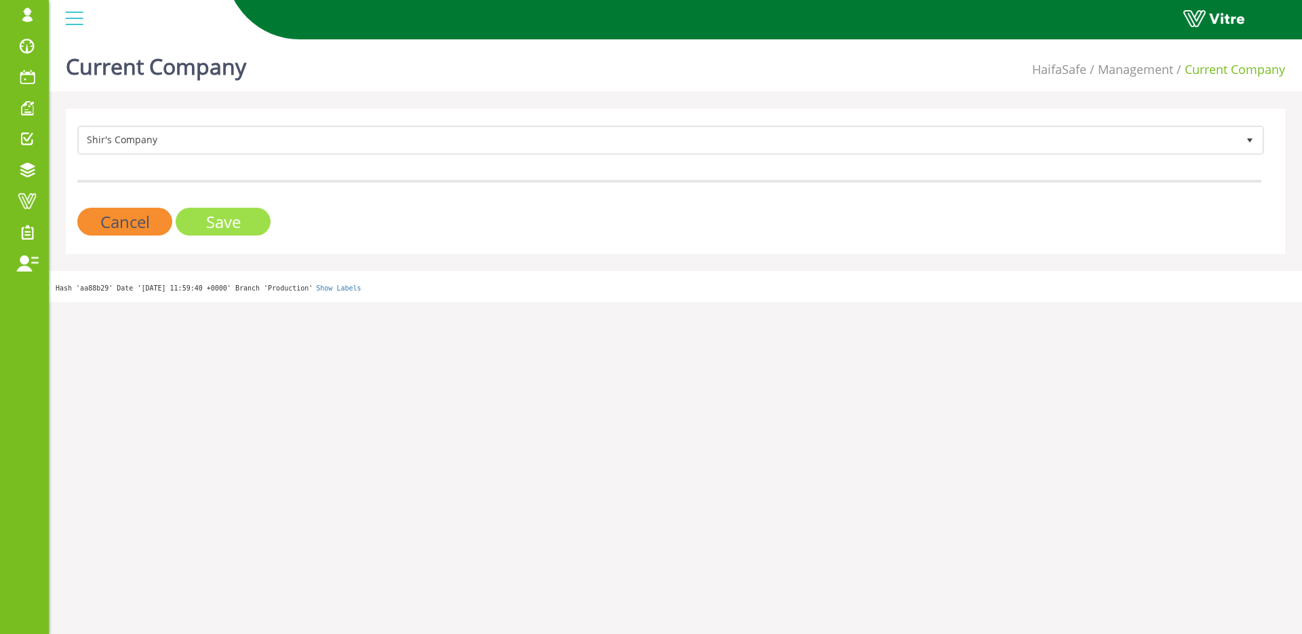
click at [199, 216] on input "Save" at bounding box center [223, 222] width 95 height 28
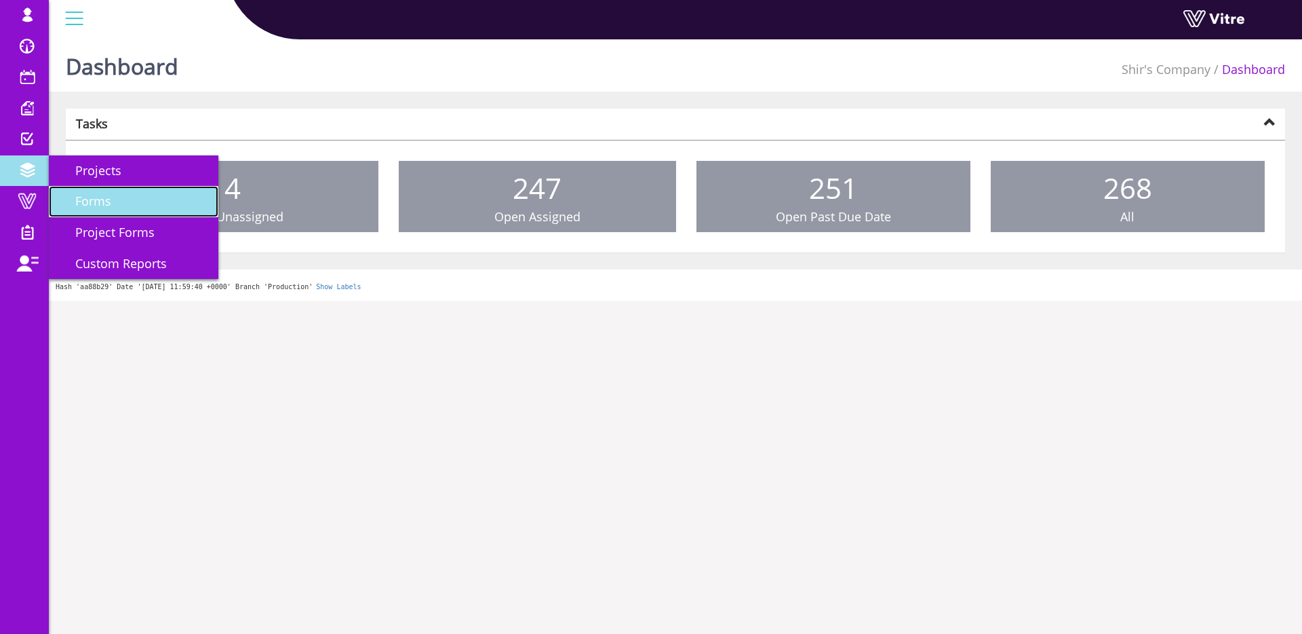
click at [101, 201] on span "Forms" at bounding box center [85, 201] width 52 height 16
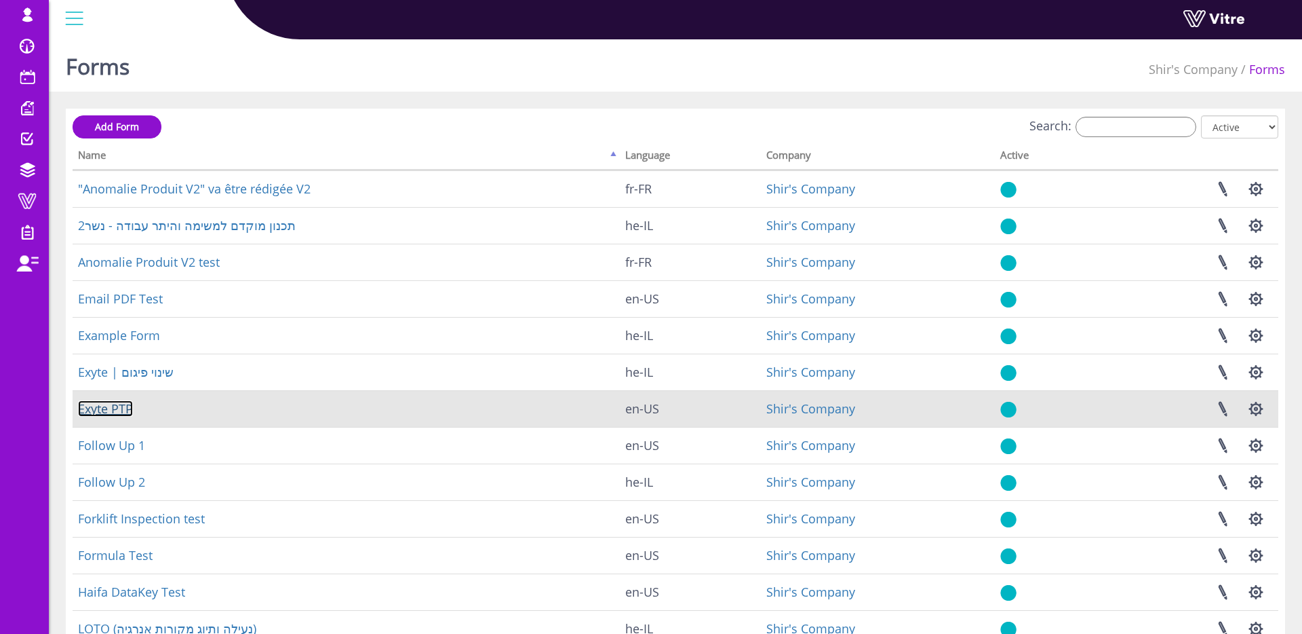
click at [114, 403] on link "Exyte PTP" at bounding box center [105, 408] width 55 height 16
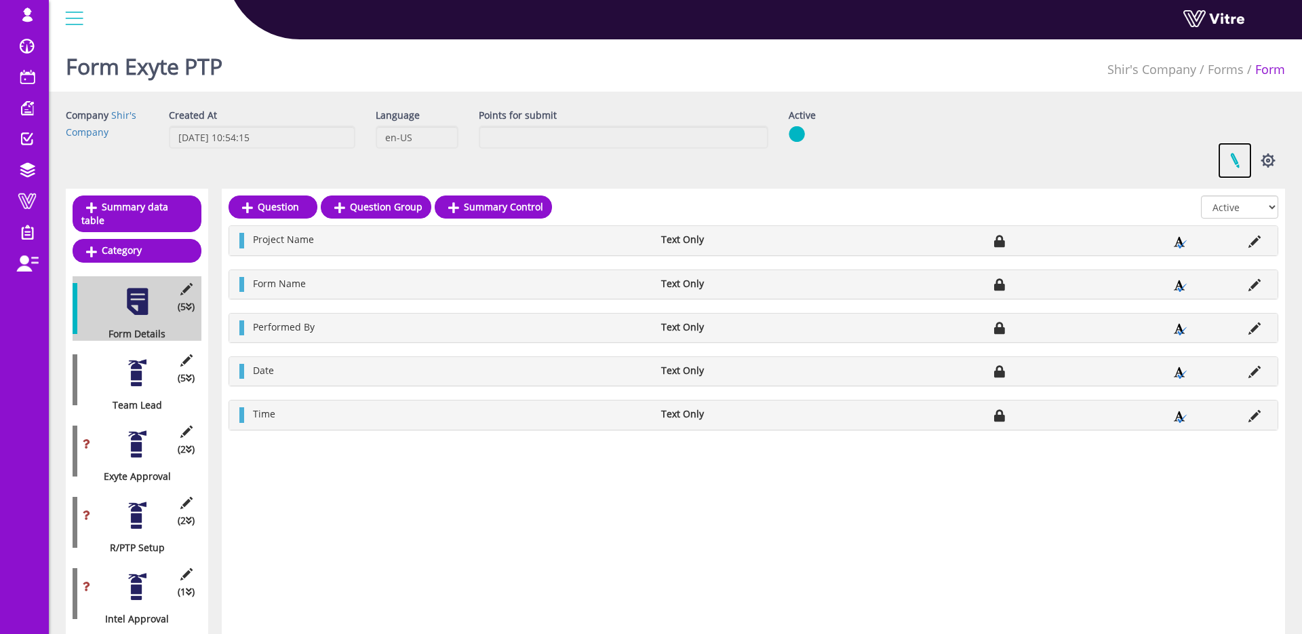
click at [1236, 164] on link at bounding box center [1235, 160] width 34 height 36
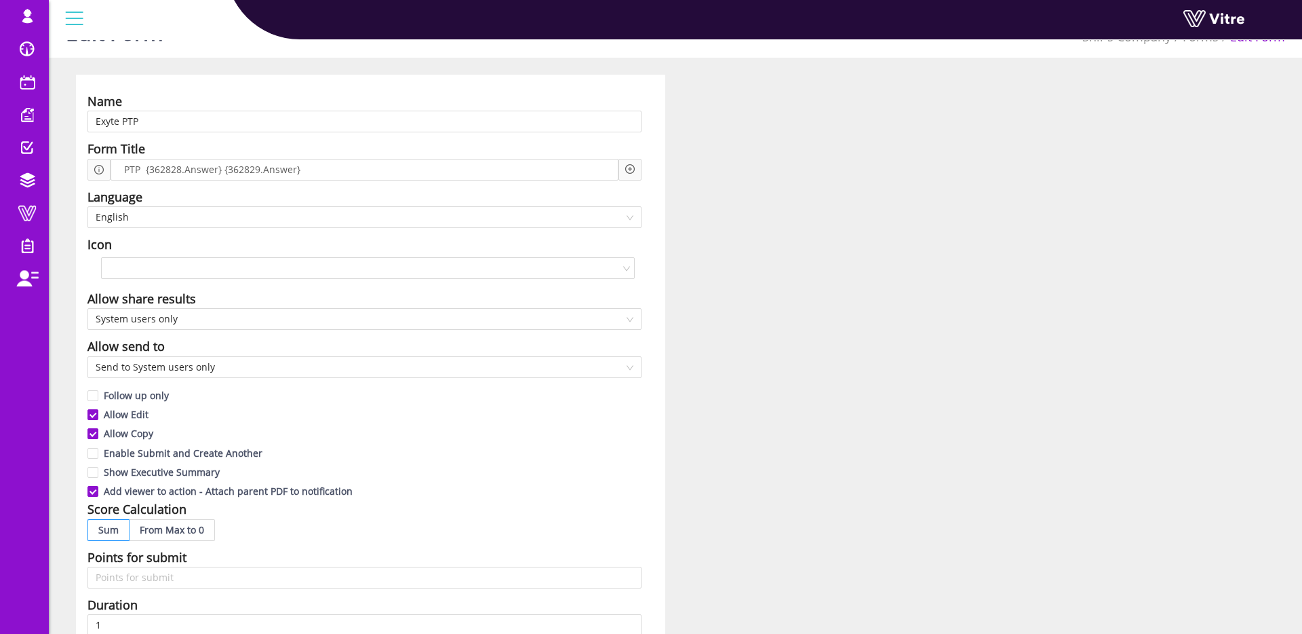
scroll to position [35, 0]
drag, startPoint x: 89, startPoint y: 297, endPoint x: 298, endPoint y: 298, distance: 208.9
click at [298, 298] on div "Allow share results" at bounding box center [364, 297] width 554 height 19
click at [218, 296] on div "Allow share results" at bounding box center [364, 297] width 554 height 19
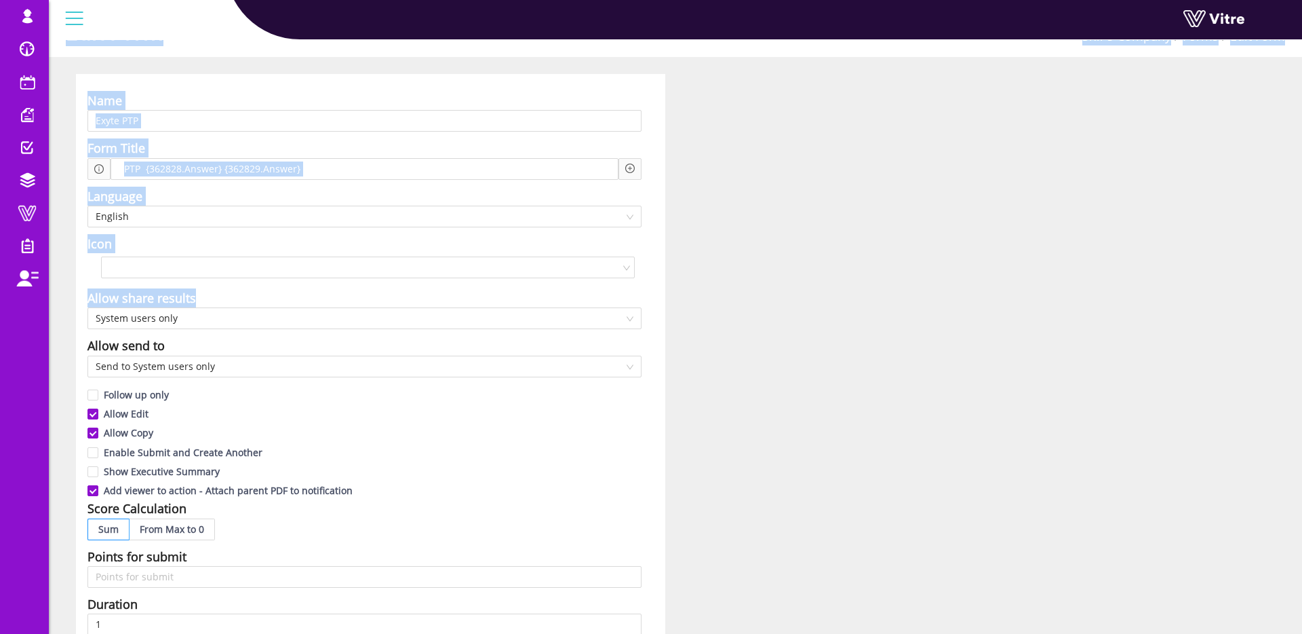
drag, startPoint x: 225, startPoint y: 293, endPoint x: 136, endPoint y: 293, distance: 88.9
drag, startPoint x: 166, startPoint y: 293, endPoint x: 178, endPoint y: 293, distance: 11.5
click at [166, 293] on div "Allow share results" at bounding box center [141, 297] width 109 height 19
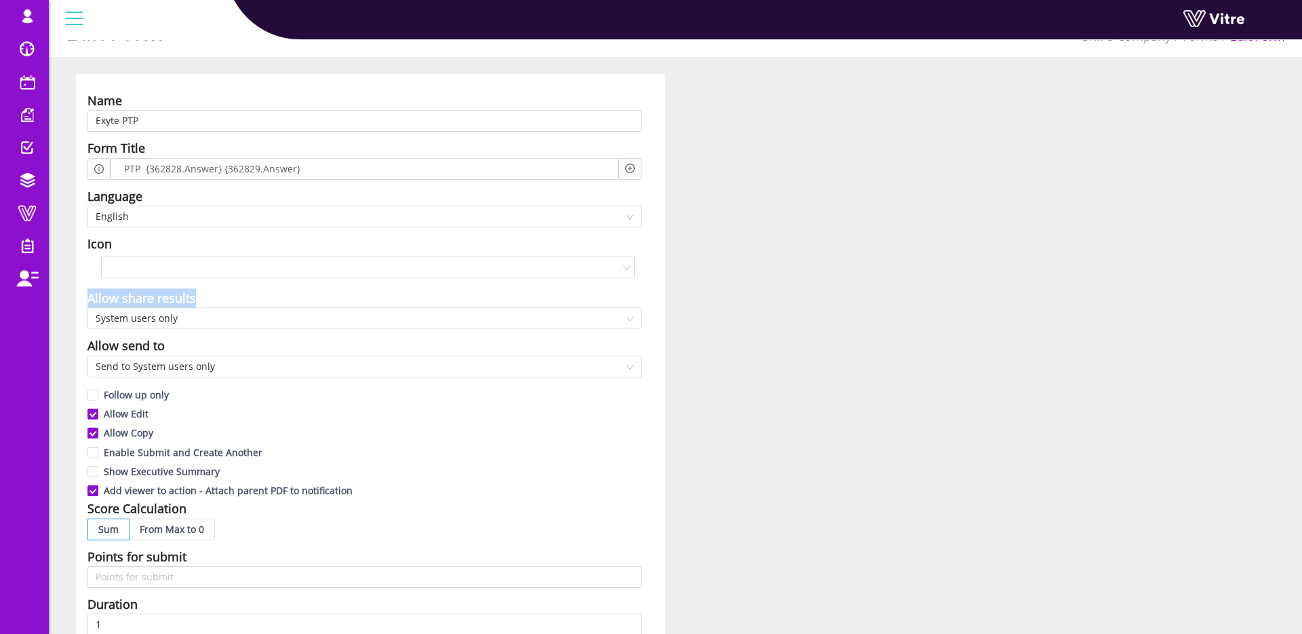
drag, startPoint x: 211, startPoint y: 297, endPoint x: 84, endPoint y: 296, distance: 126.8
click at [83, 297] on div "Name Exyte PTP Form Title PTP {362828.Answer} {362829.Answer} Language English …" at bounding box center [370, 562] width 589 height 977
click at [174, 292] on div "Allow share results" at bounding box center [141, 297] width 109 height 19
drag, startPoint x: 170, startPoint y: 344, endPoint x: 79, endPoint y: 349, distance: 91.1
click at [79, 349] on div "Name Exyte PTP Form Title PTP {362828.Answer} {362829.Answer} Language English …" at bounding box center [370, 562] width 589 height 977
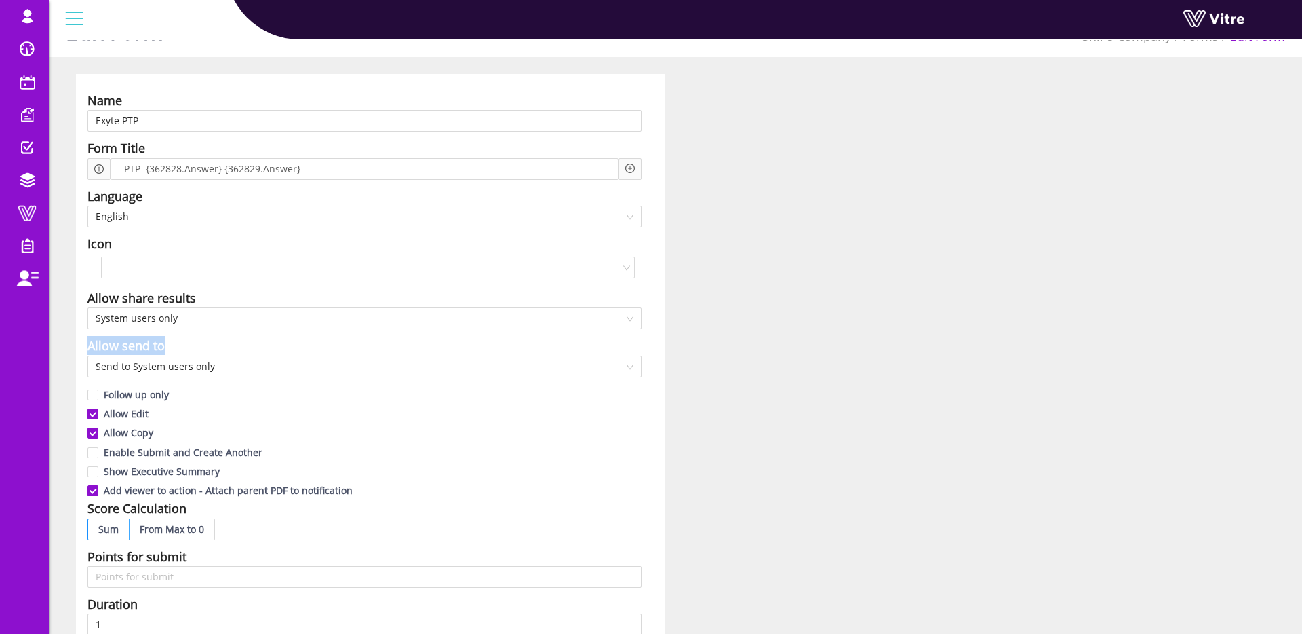
click at [83, 347] on div "Name Exyte PTP Form Title PTP {362828.Answer} {362829.Answer} Language English …" at bounding box center [370, 562] width 589 height 977
click at [178, 359] on span "Send to System users only" at bounding box center [365, 366] width 538 height 20
drag, startPoint x: 182, startPoint y: 345, endPoint x: 75, endPoint y: 345, distance: 107.2
click at [76, 345] on div "Name Exyte PTP Form Title PTP {362828.Answer} {362829.Answer} Language English …" at bounding box center [370, 562] width 589 height 977
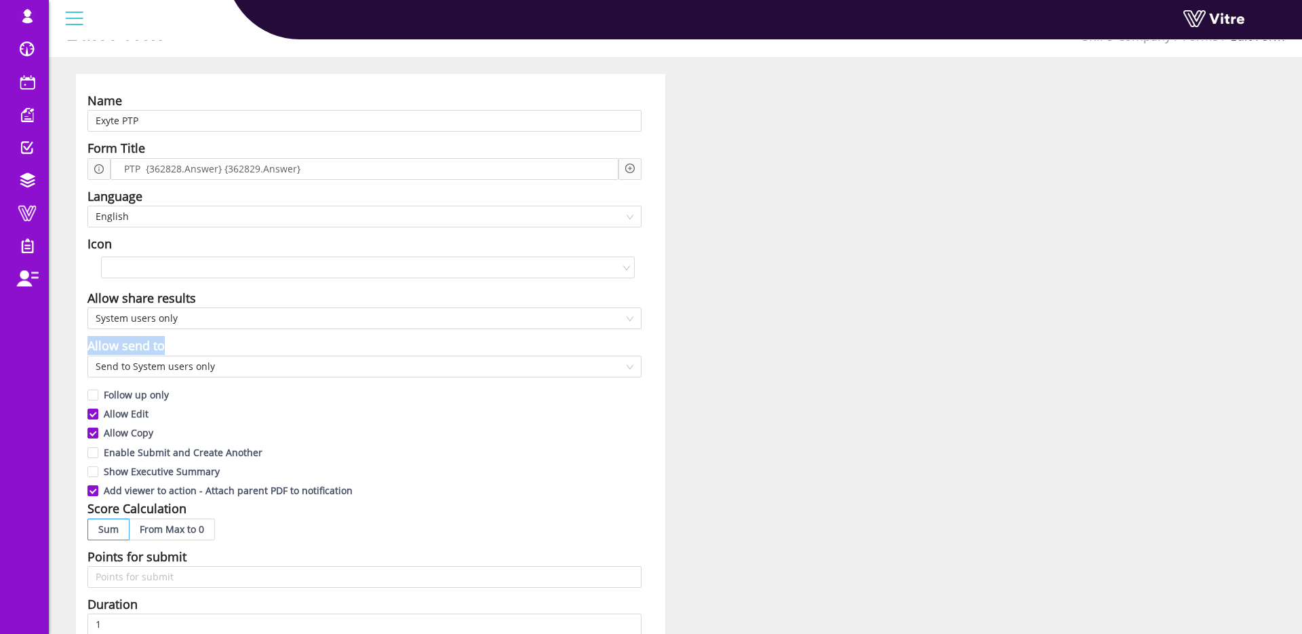
click at [93, 346] on div "Allow send to" at bounding box center [125, 345] width 77 height 19
drag, startPoint x: 179, startPoint y: 344, endPoint x: 78, endPoint y: 347, distance: 101.1
click at [78, 347] on div "Name Exyte PTP Form Title PTP {362828.Answer} {362829.Answer} Language English …" at bounding box center [370, 562] width 589 height 977
click at [146, 344] on div "Allow send to" at bounding box center [125, 345] width 77 height 19
drag, startPoint x: 81, startPoint y: 342, endPoint x: 210, endPoint y: 345, distance: 129.6
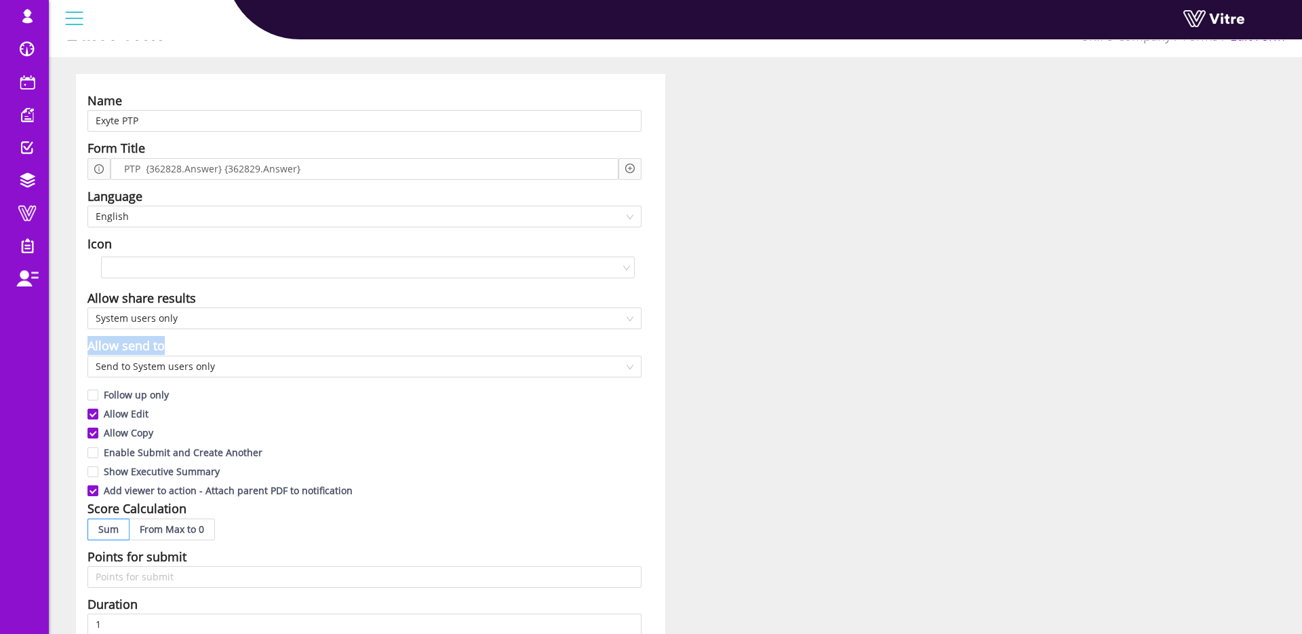
click at [210, 345] on div "Name Exyte PTP Form Title PTP {362828.Answer} {362829.Answer} Language English …" at bounding box center [370, 562] width 589 height 977
click at [162, 345] on div "Allow send to" at bounding box center [125, 345] width 77 height 19
click at [173, 366] on span "Send to System users only" at bounding box center [365, 366] width 538 height 20
drag, startPoint x: 88, startPoint y: 300, endPoint x: 214, endPoint y: 298, distance: 126.2
click at [214, 298] on div "Allow share results" at bounding box center [364, 297] width 554 height 19
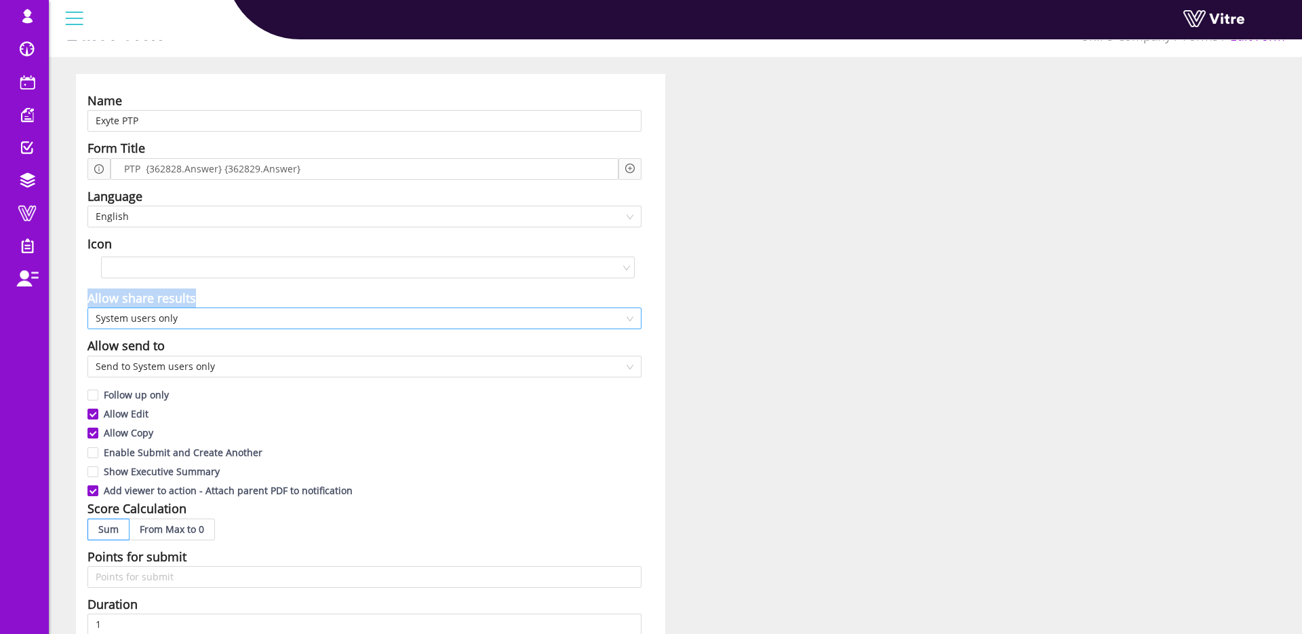
click at [101, 321] on span "System users only" at bounding box center [365, 318] width 538 height 20
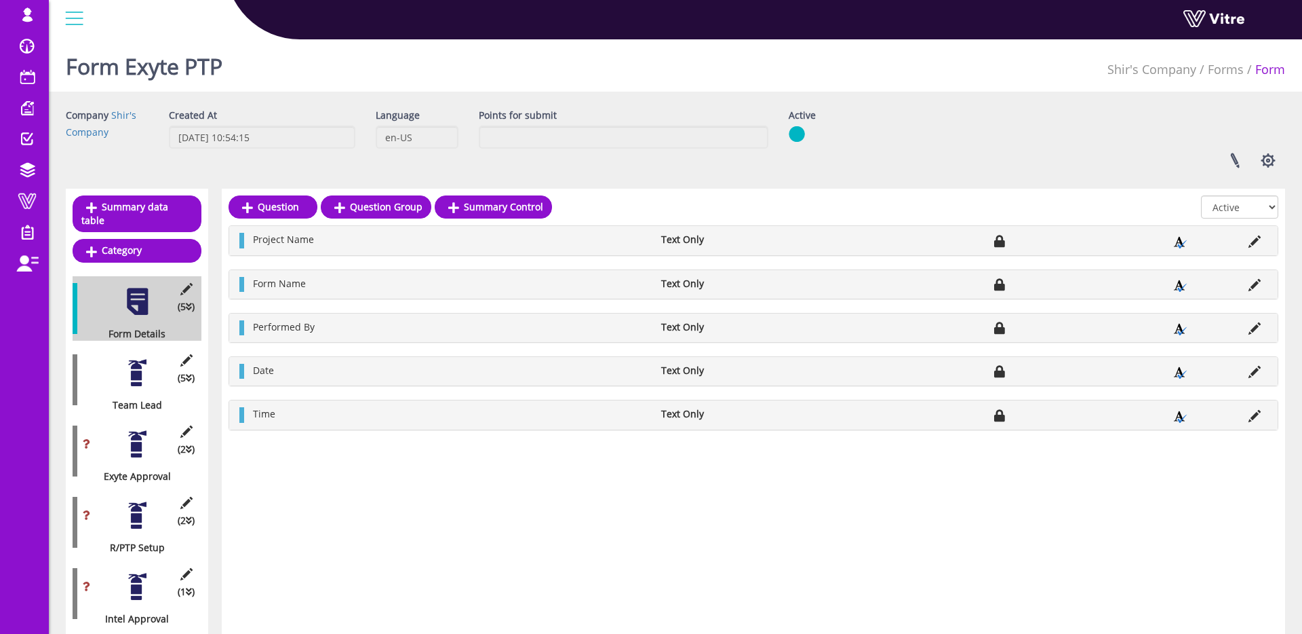
click at [126, 385] on div at bounding box center [137, 372] width 31 height 31
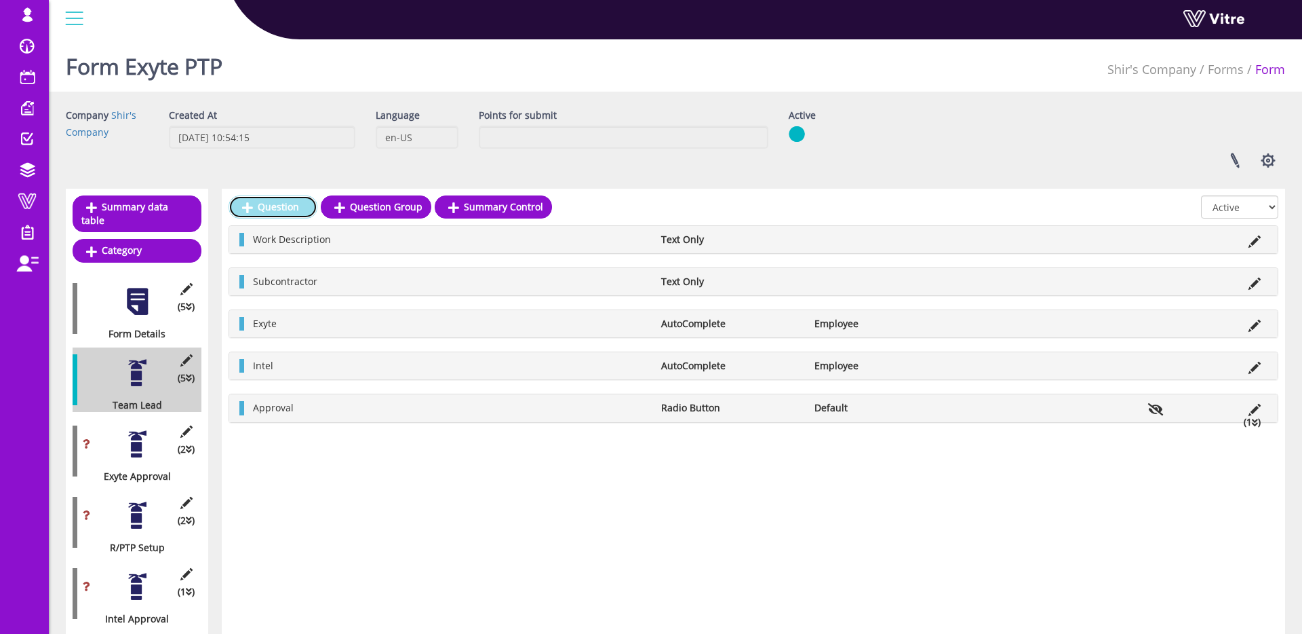
click at [285, 197] on link "Question" at bounding box center [273, 206] width 89 height 23
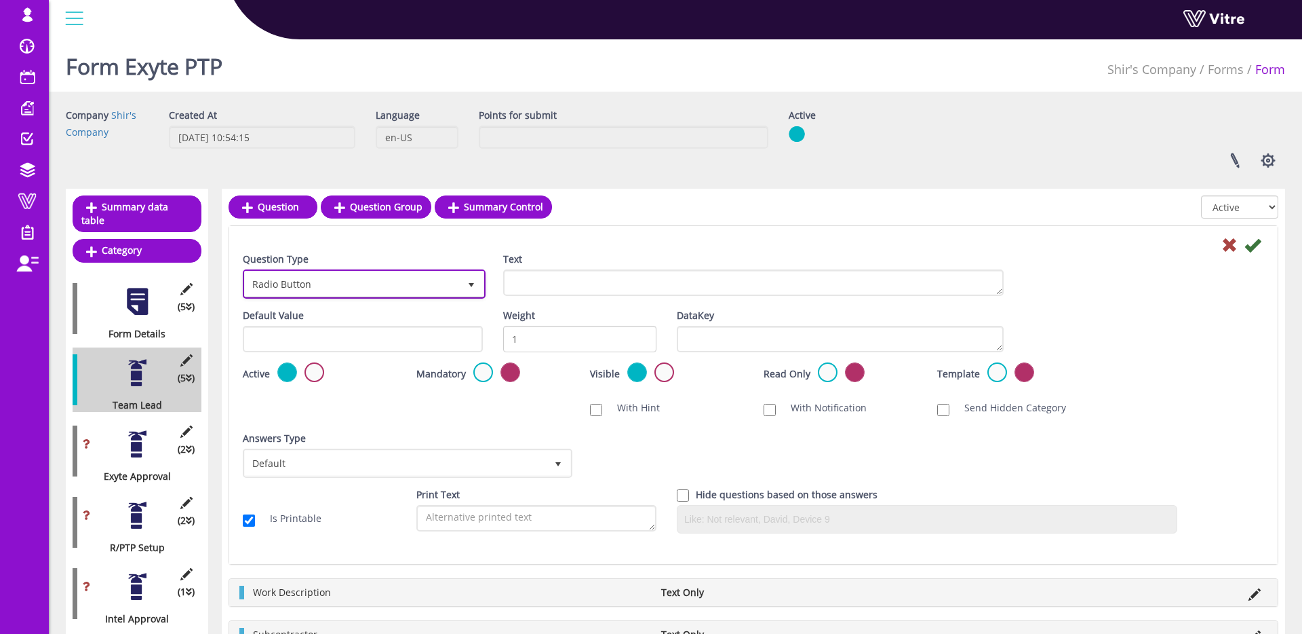
click at [459, 279] on span "select" at bounding box center [471, 283] width 24 height 24
click at [398, 307] on li "Email Pdf" at bounding box center [349, 314] width 239 height 23
type input "ema"
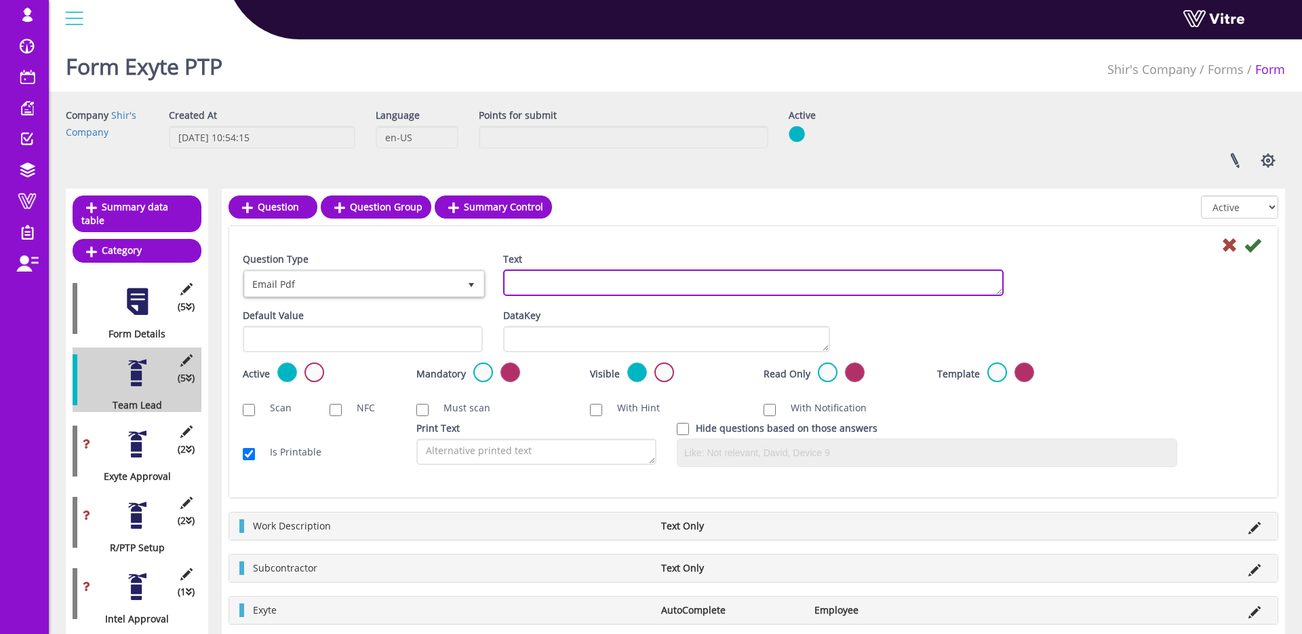
click at [547, 281] on textarea "Text" at bounding box center [753, 282] width 501 height 26
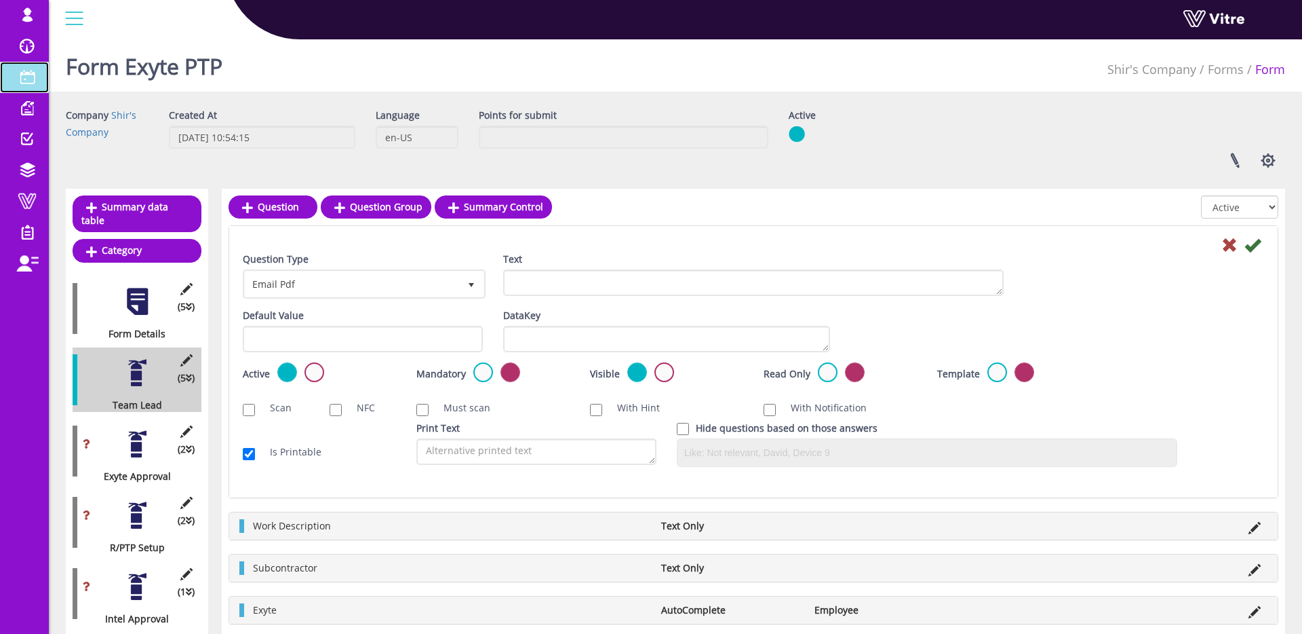
click at [28, 78] on span at bounding box center [27, 77] width 34 height 16
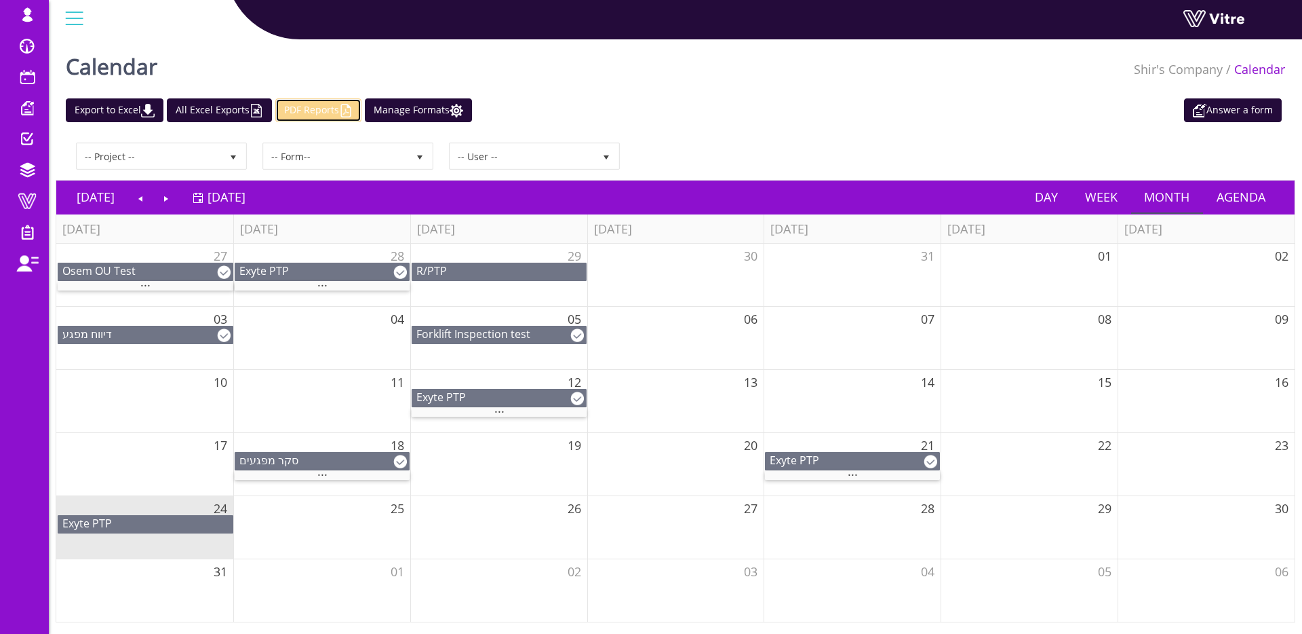
click at [333, 112] on link "PDF Reports" at bounding box center [318, 110] width 86 height 24
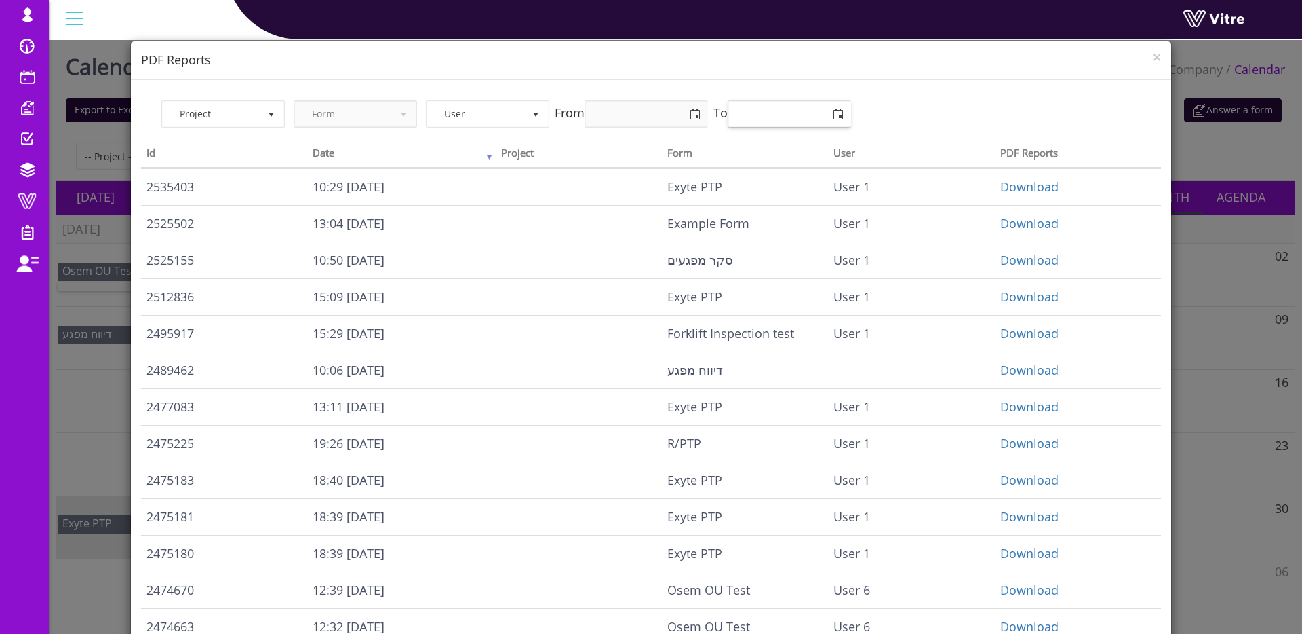
click at [808, 115] on input "text" at bounding box center [790, 114] width 122 height 24
click at [677, 119] on input "text" at bounding box center [647, 114] width 122 height 24
click at [1153, 56] on span "×" at bounding box center [1157, 56] width 8 height 19
